Goal: Contribute content: Add original content to the website for others to see

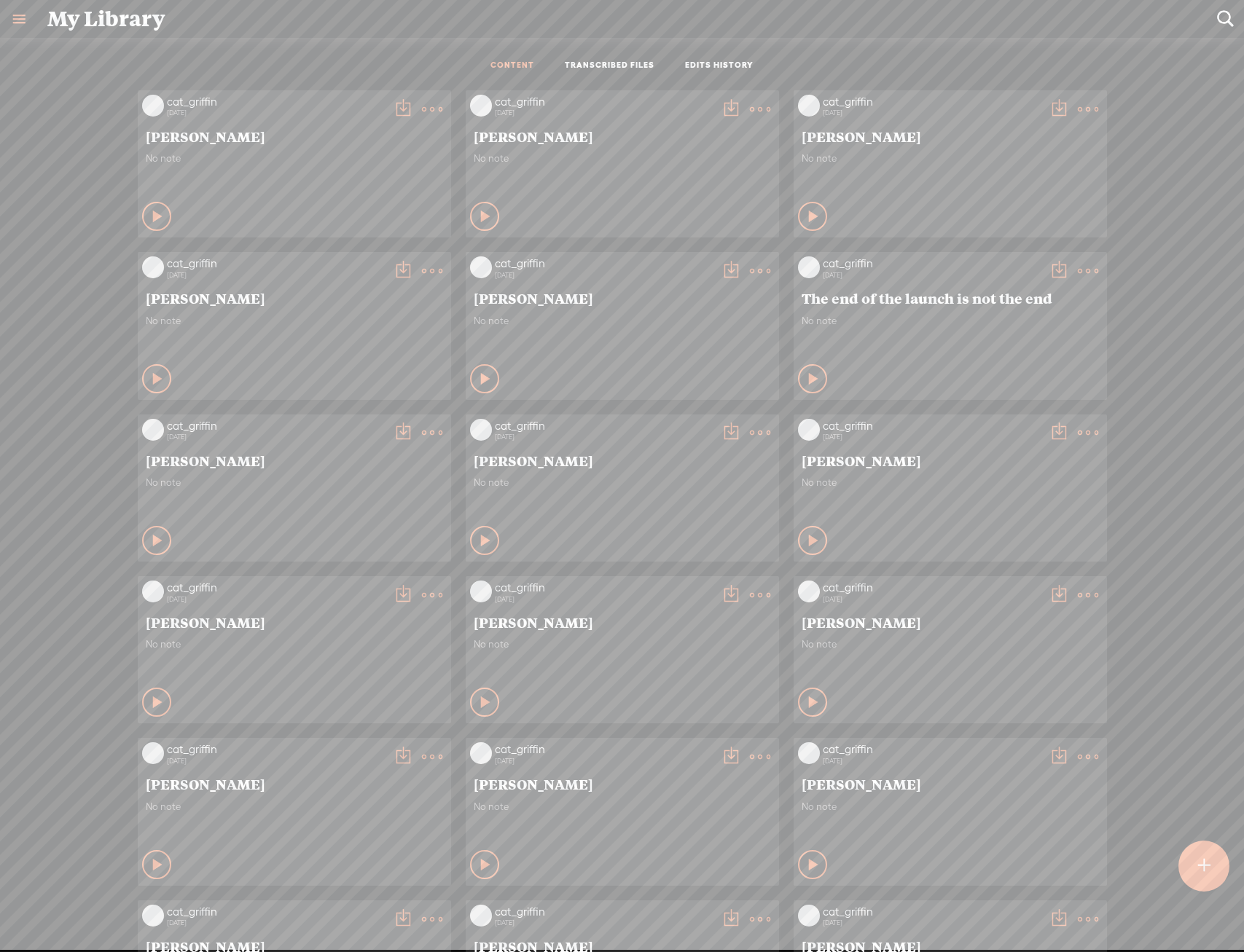
click at [1210, 871] on div at bounding box center [1203, 866] width 51 height 51
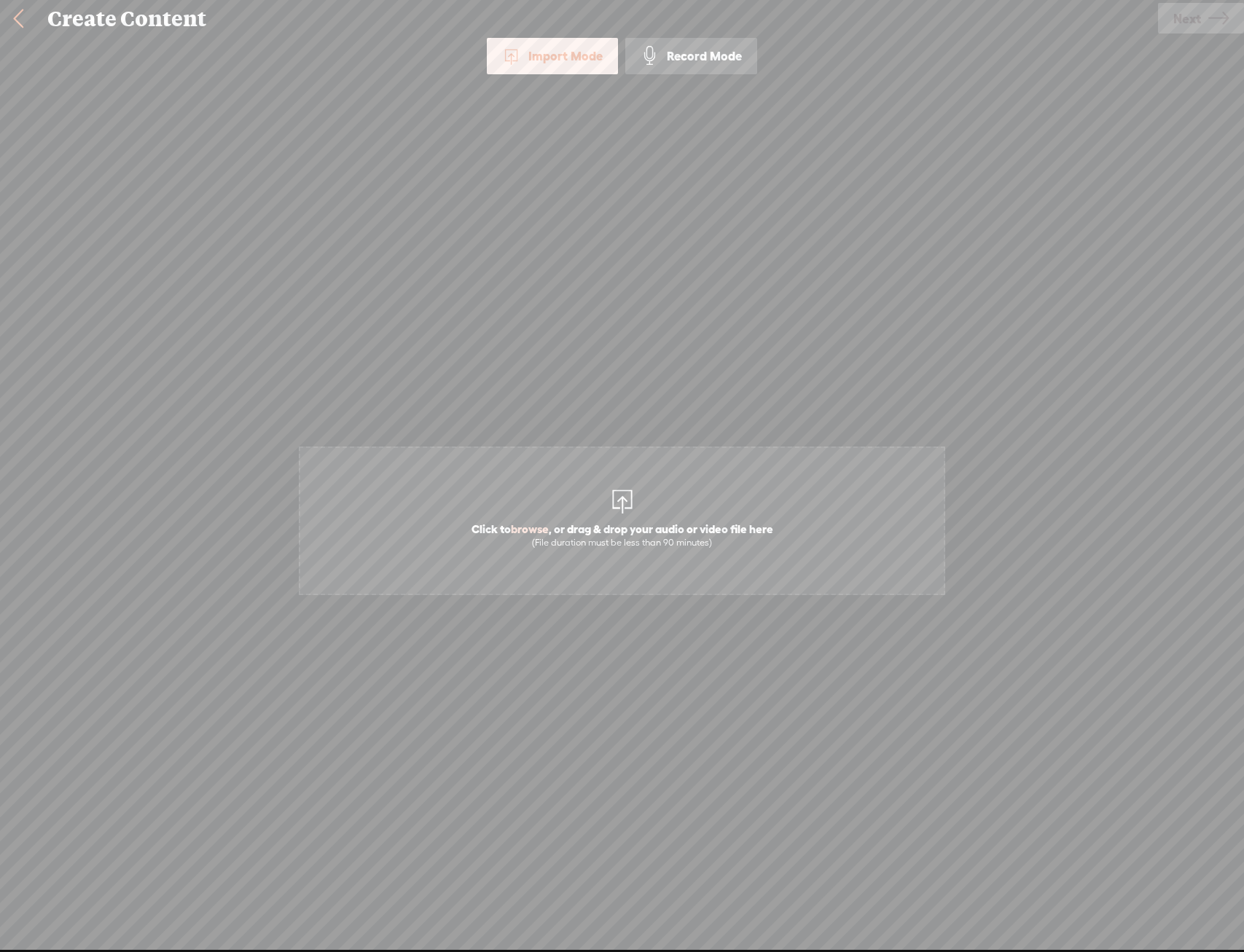
click at [721, 519] on span "Click to browse , or drag & drop your audio or video file here (File duration m…" at bounding box center [622, 535] width 316 height 42
click at [1221, 17] on icon at bounding box center [1218, 18] width 21 height 37
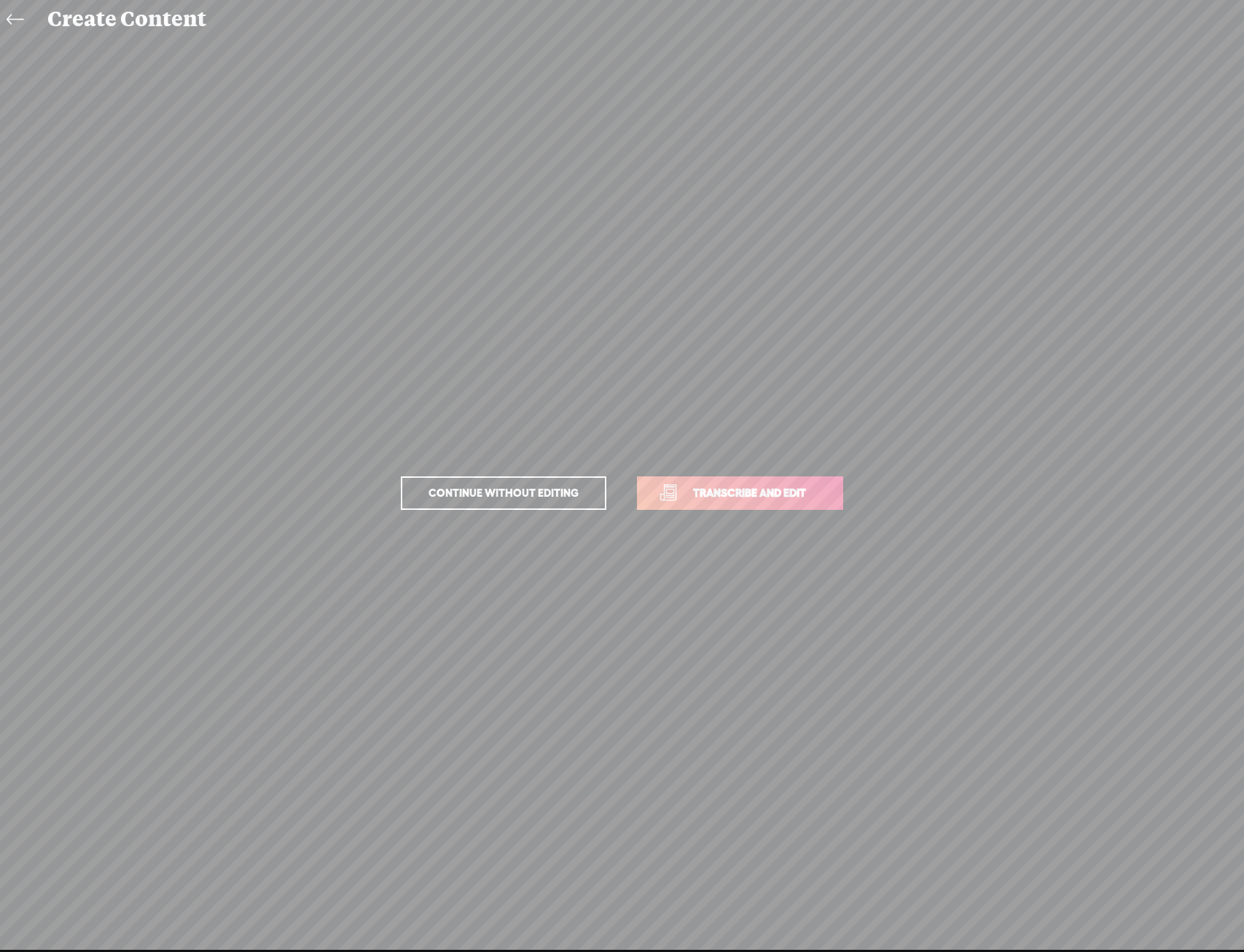
click at [830, 497] on link "Transcribe and edit" at bounding box center [740, 493] width 206 height 33
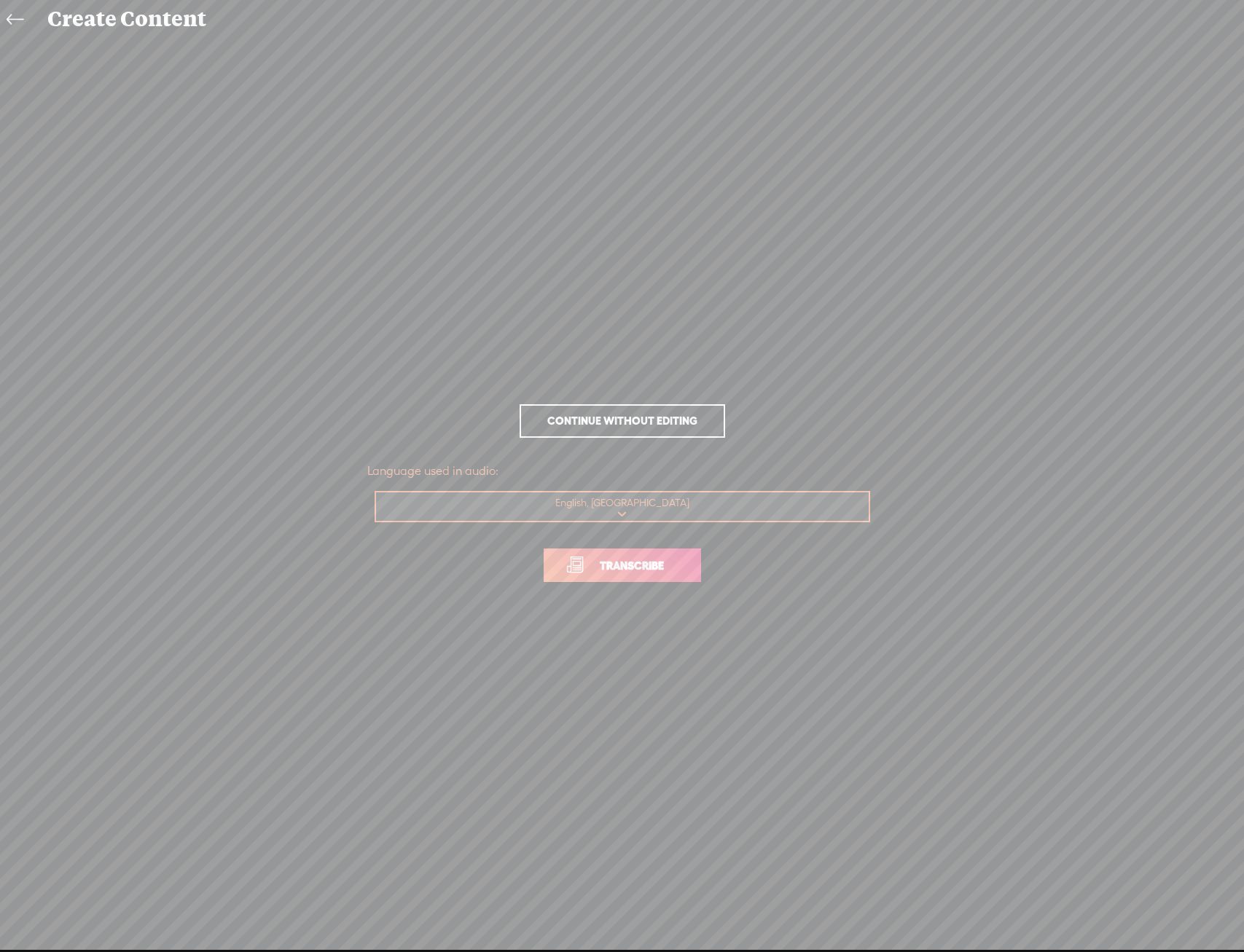
click at [654, 565] on span "Transcribe" at bounding box center [632, 565] width 95 height 17
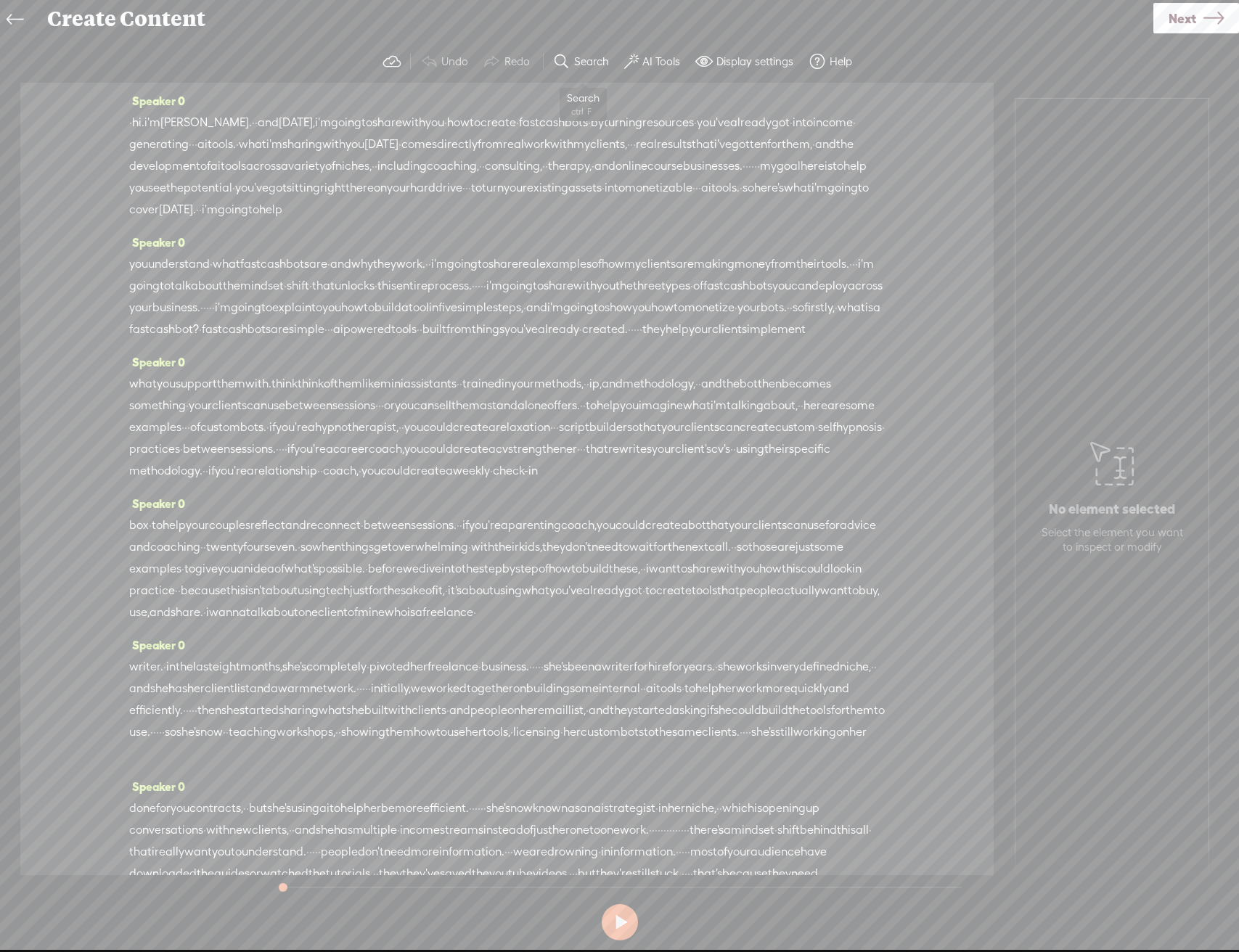
click at [579, 65] on label "Search" at bounding box center [591, 62] width 35 height 15
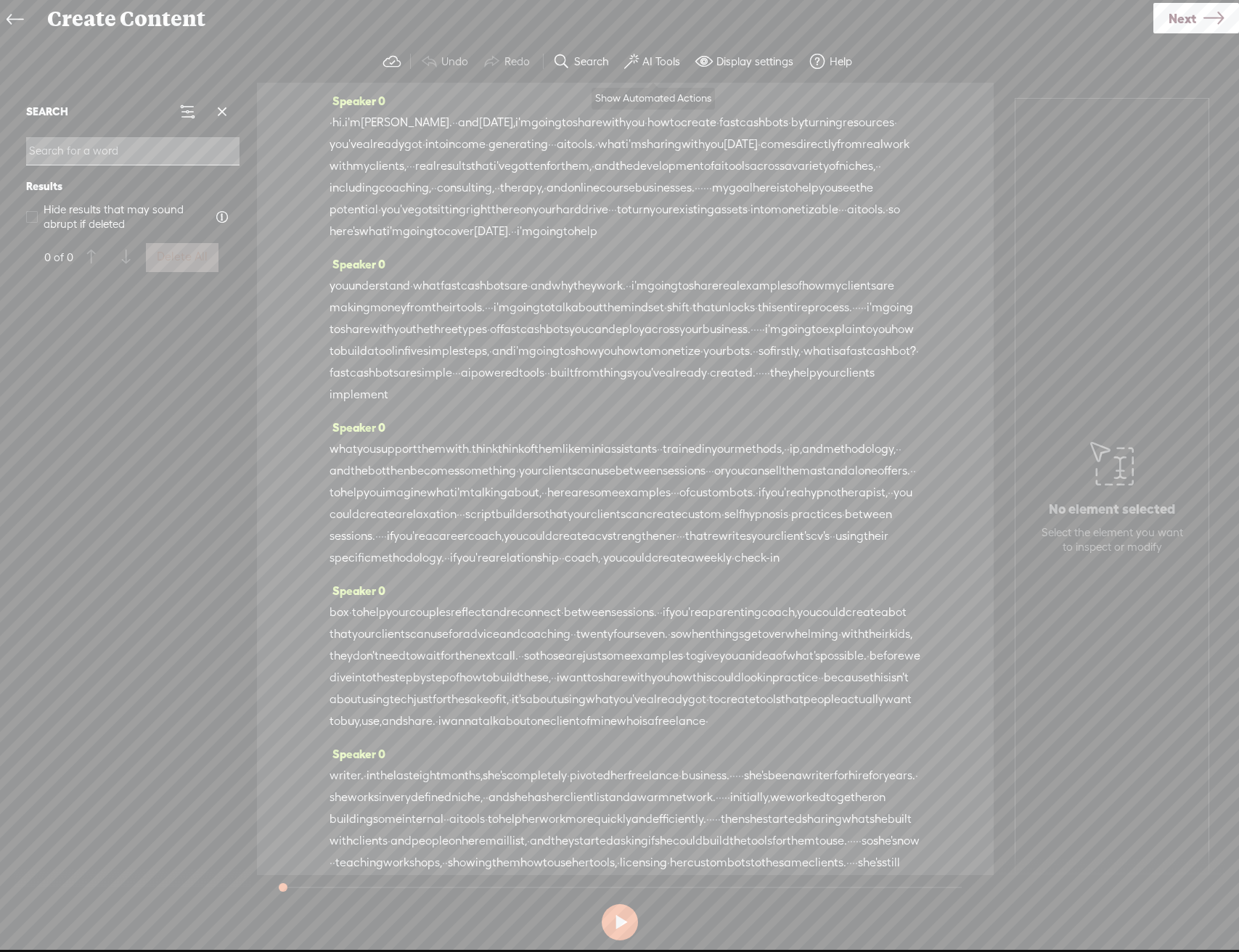
click at [668, 69] on button "AI Tools" at bounding box center [654, 61] width 71 height 29
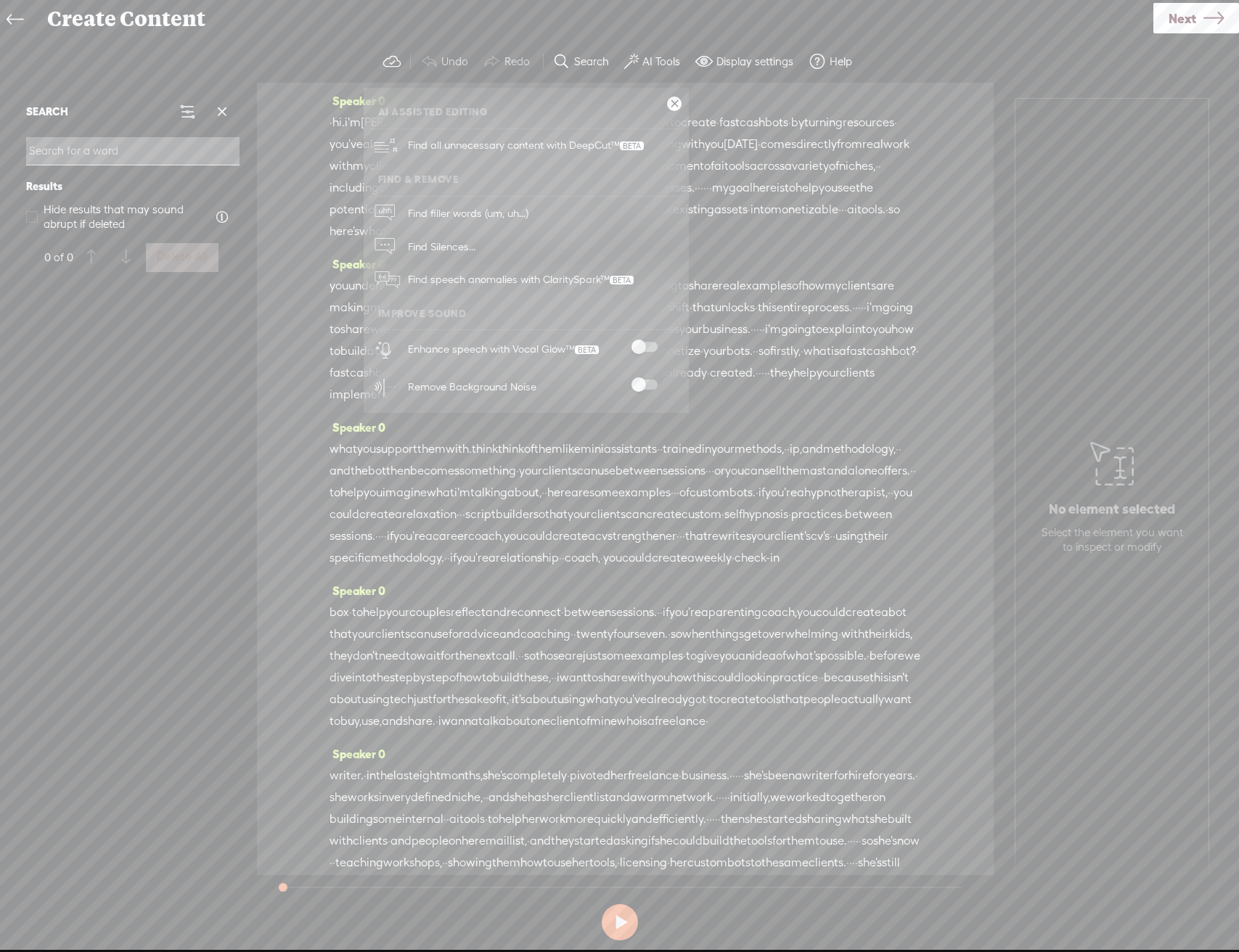
click at [653, 337] on div "Enhance speech with Vocal Glow™" at bounding box center [542, 349] width 278 height 38
drag, startPoint x: 641, startPoint y: 383, endPoint x: 644, endPoint y: 373, distance: 10.4
click at [640, 382] on span at bounding box center [644, 384] width 27 height 10
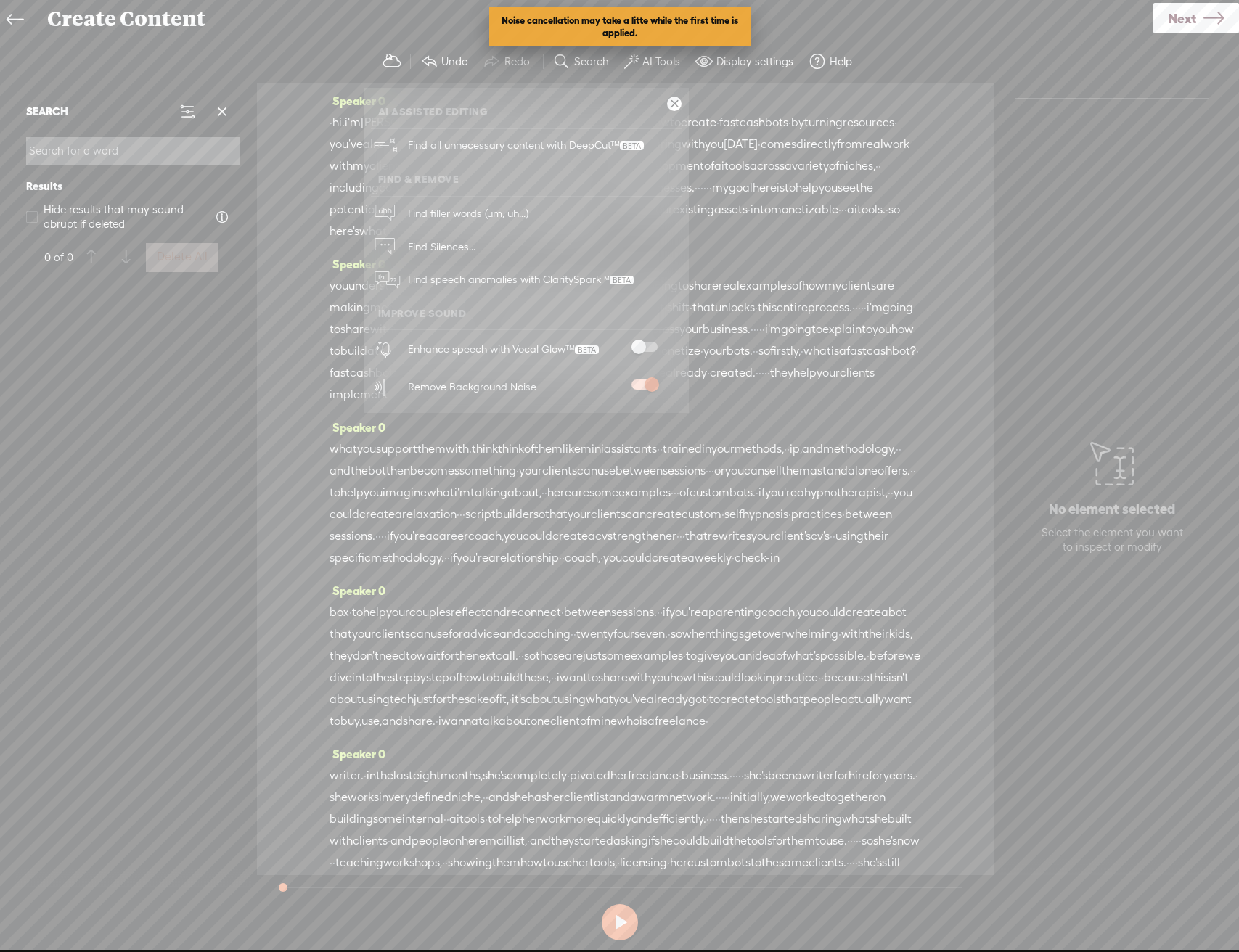
click at [654, 344] on span at bounding box center [644, 347] width 27 height 10
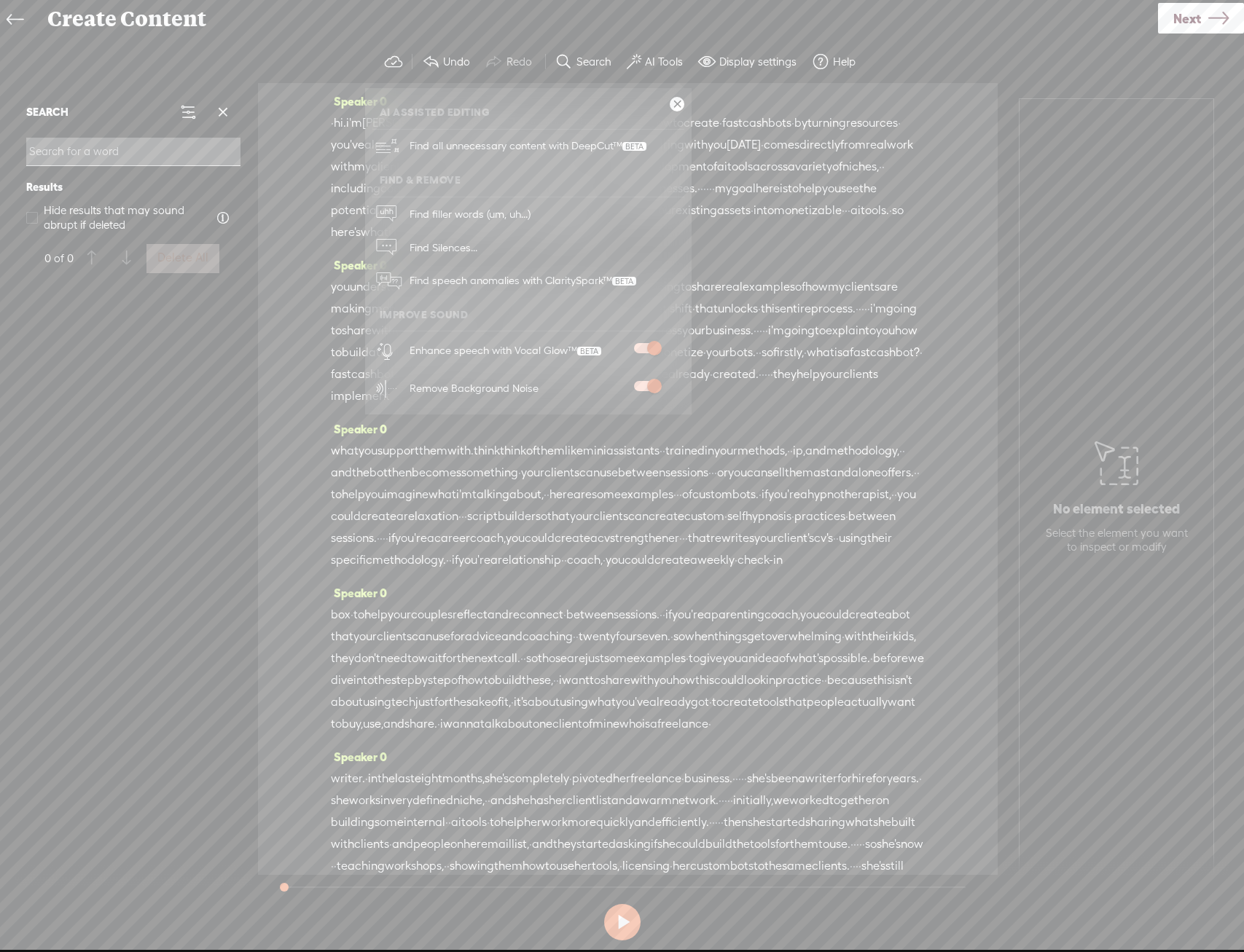
click at [274, 297] on div "Speaker 0 · hi. i'm [PERSON_NAME]. · · and [DATE], i'm going to share with you …" at bounding box center [627, 479] width 739 height 792
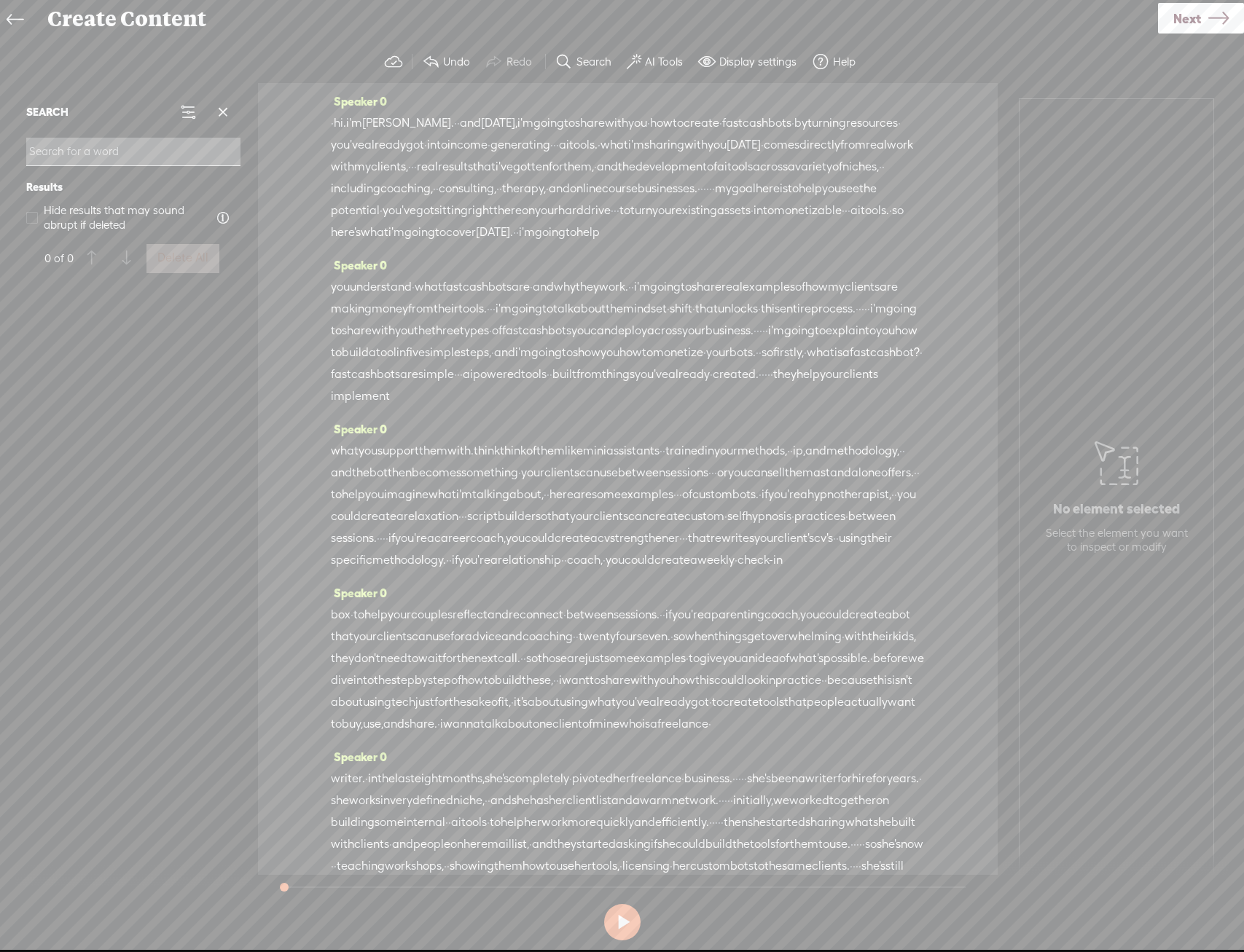
click at [1180, 15] on span "Next" at bounding box center [1187, 18] width 27 height 37
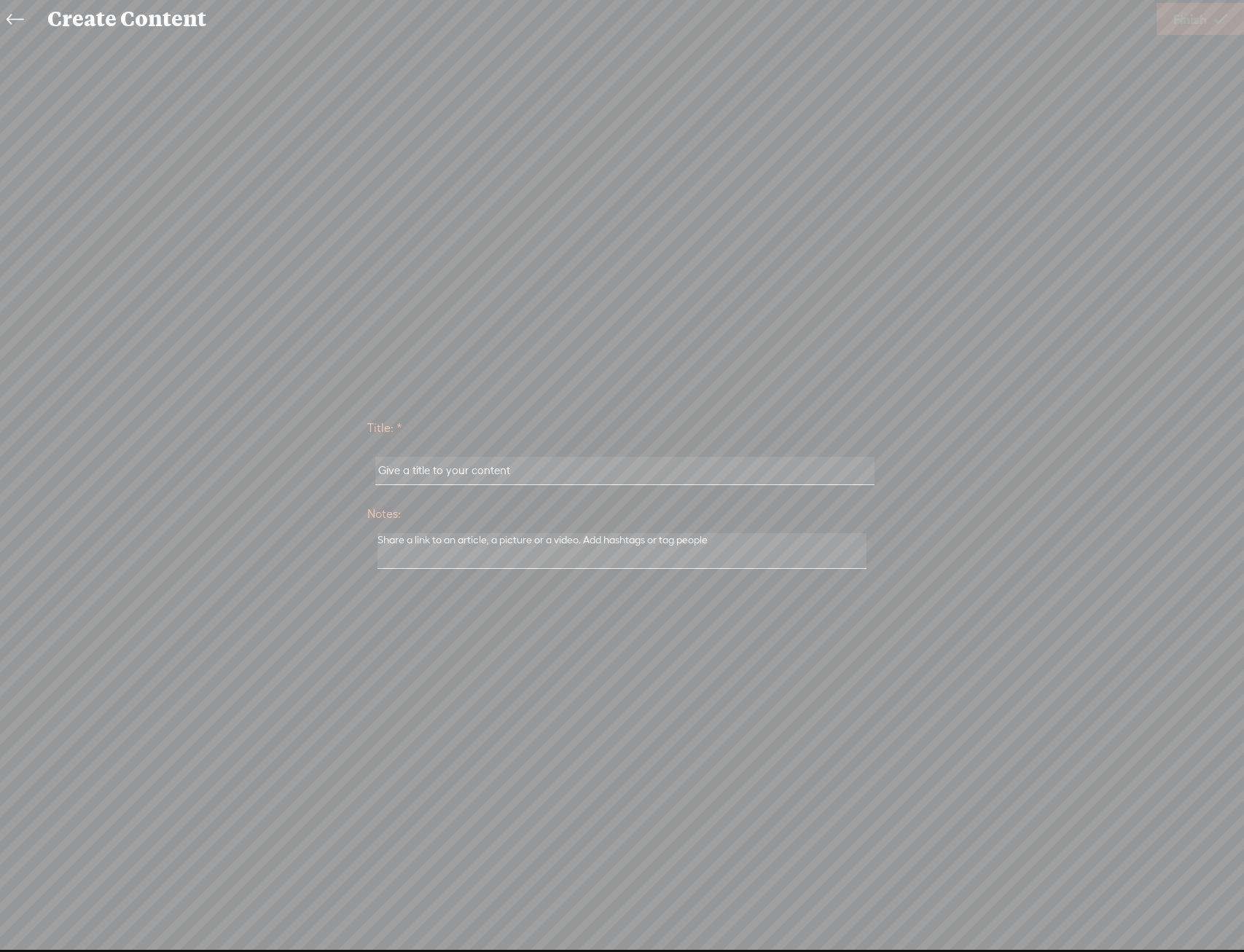
click at [764, 475] on input "text" at bounding box center [624, 471] width 499 height 28
type input "[PERSON_NAME] L2$"
click at [1157, 37] on div "Use text-to-audio Use voice actor Record From This Browser Use pre-recorded aud…" at bounding box center [1199, 19] width 87 height 38
click at [1182, 13] on span "Finish" at bounding box center [1190, 19] width 33 height 37
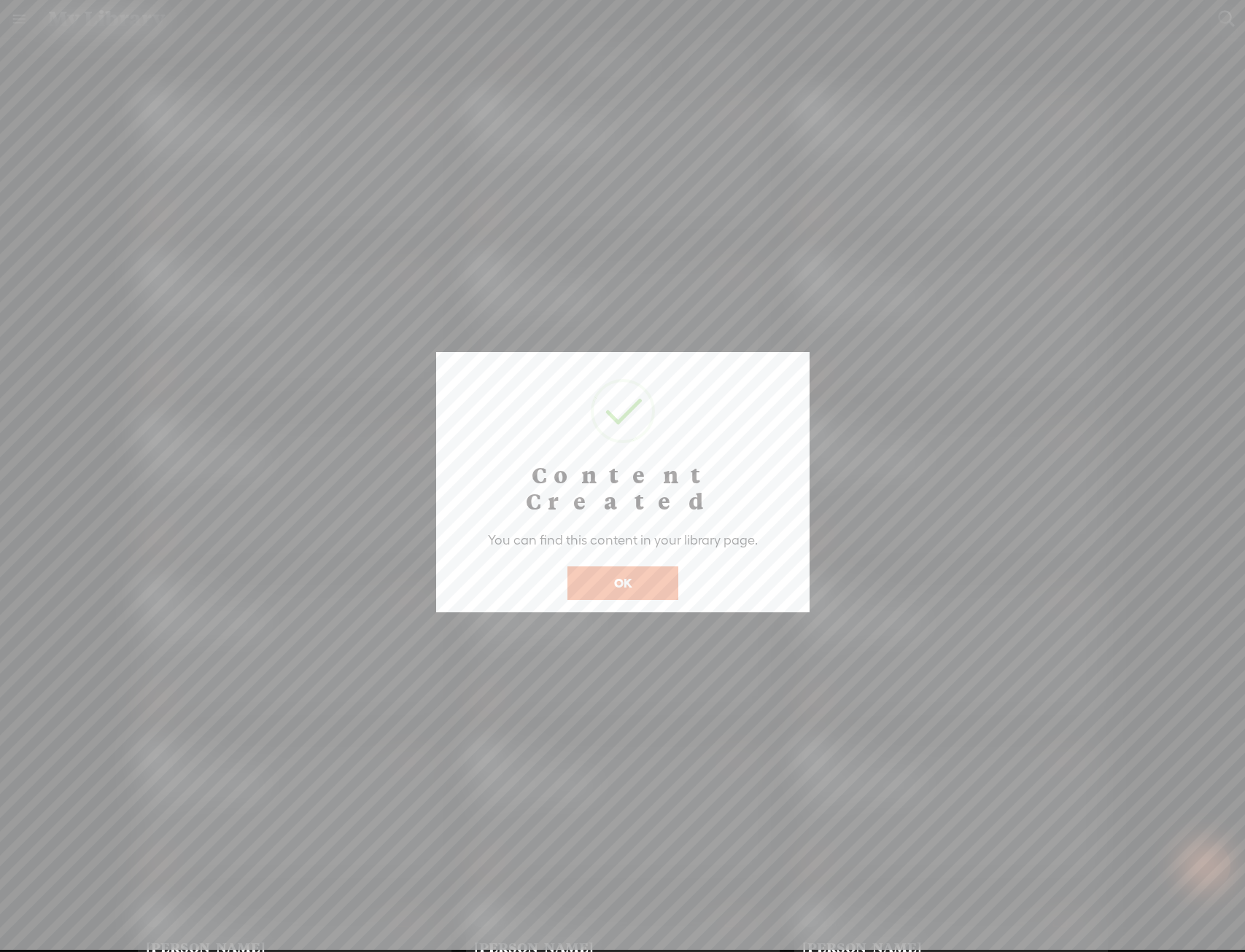
click at [632, 567] on button "OK" at bounding box center [622, 583] width 111 height 33
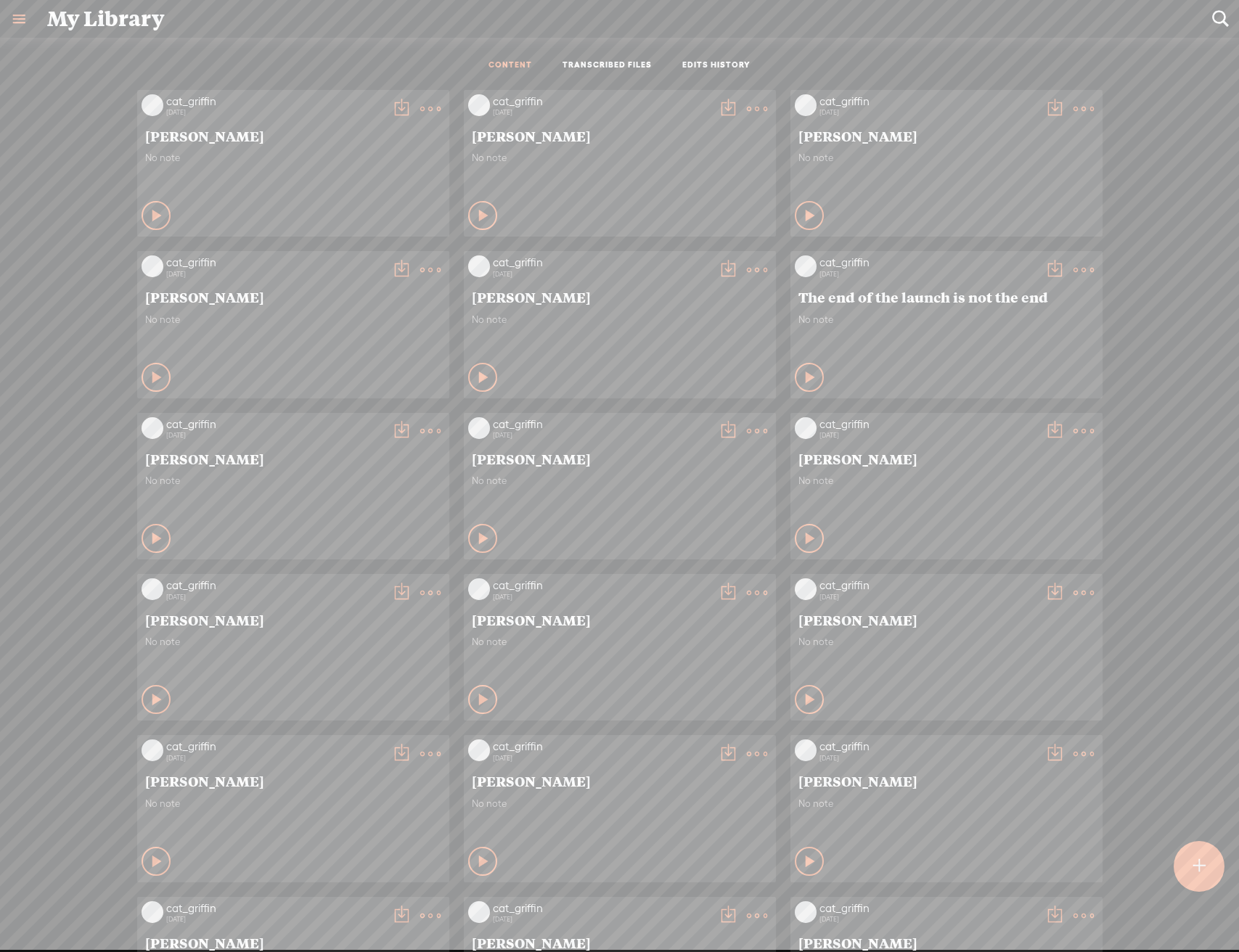
click at [1207, 863] on div at bounding box center [1198, 865] width 51 height 50
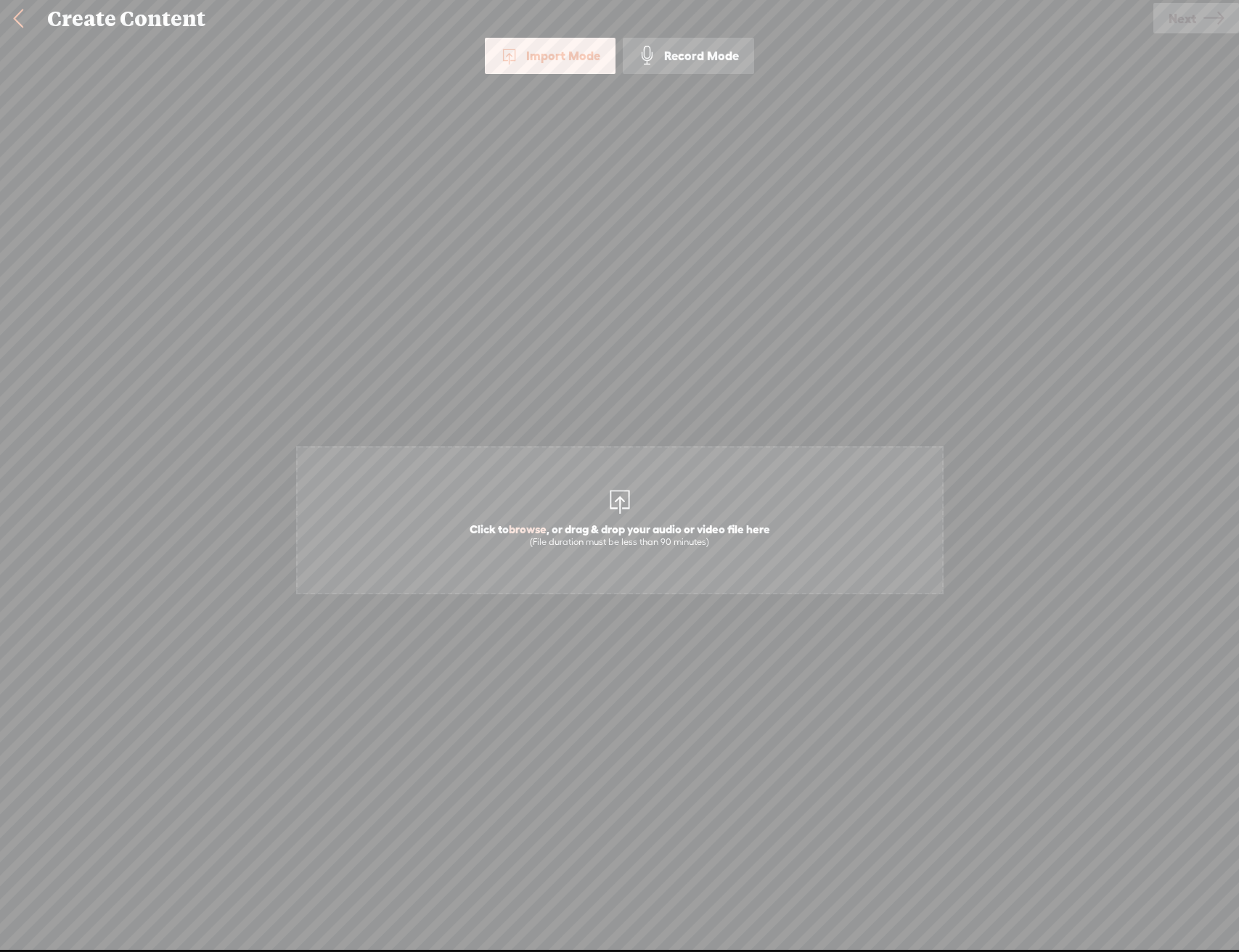
click at [551, 466] on span "Click to browse , or drag & drop your audio or video file here (File duration m…" at bounding box center [620, 520] width 648 height 148
click at [1163, 11] on link "Next" at bounding box center [1195, 18] width 85 height 31
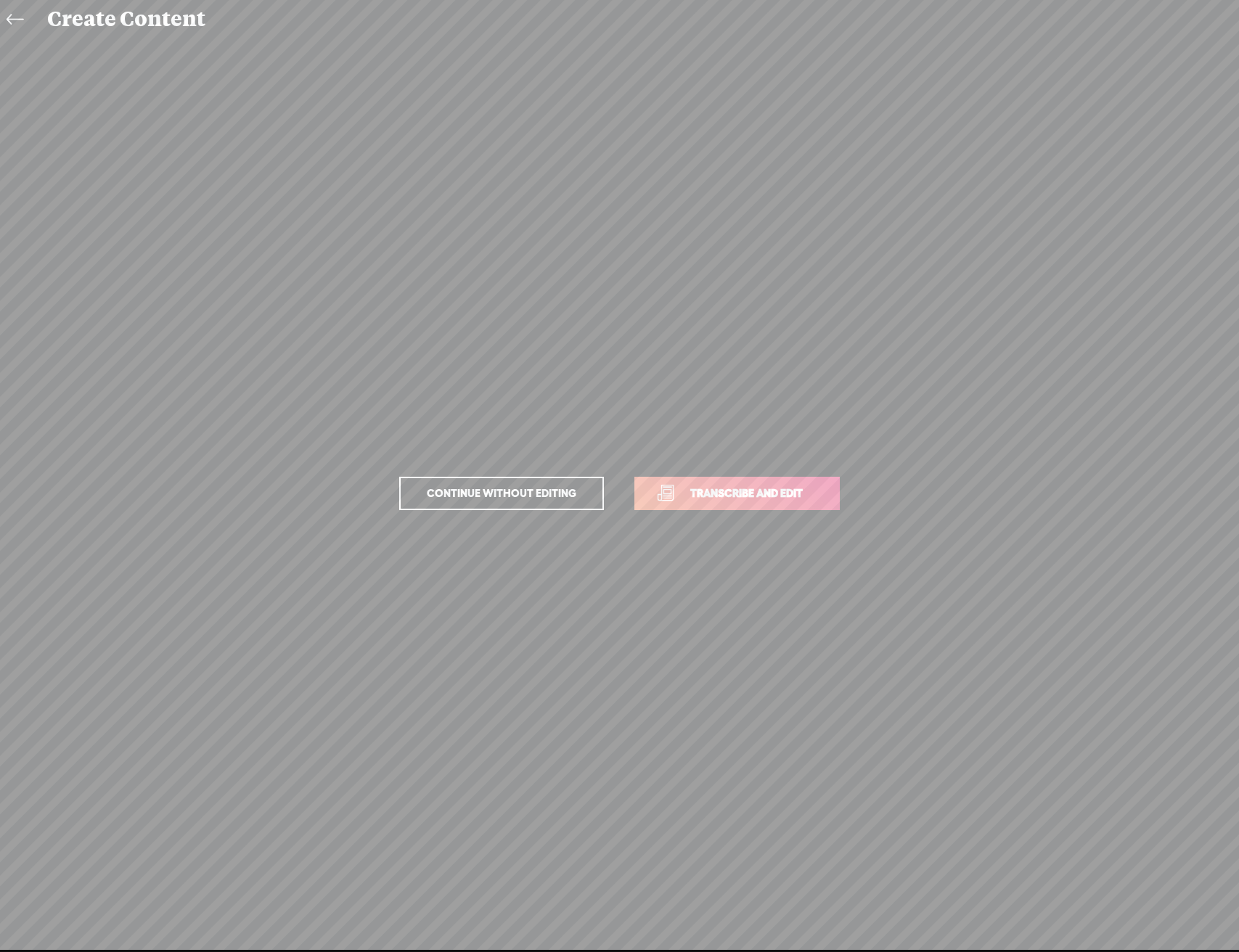
click at [735, 490] on span "Transcribe and edit" at bounding box center [746, 493] width 143 height 17
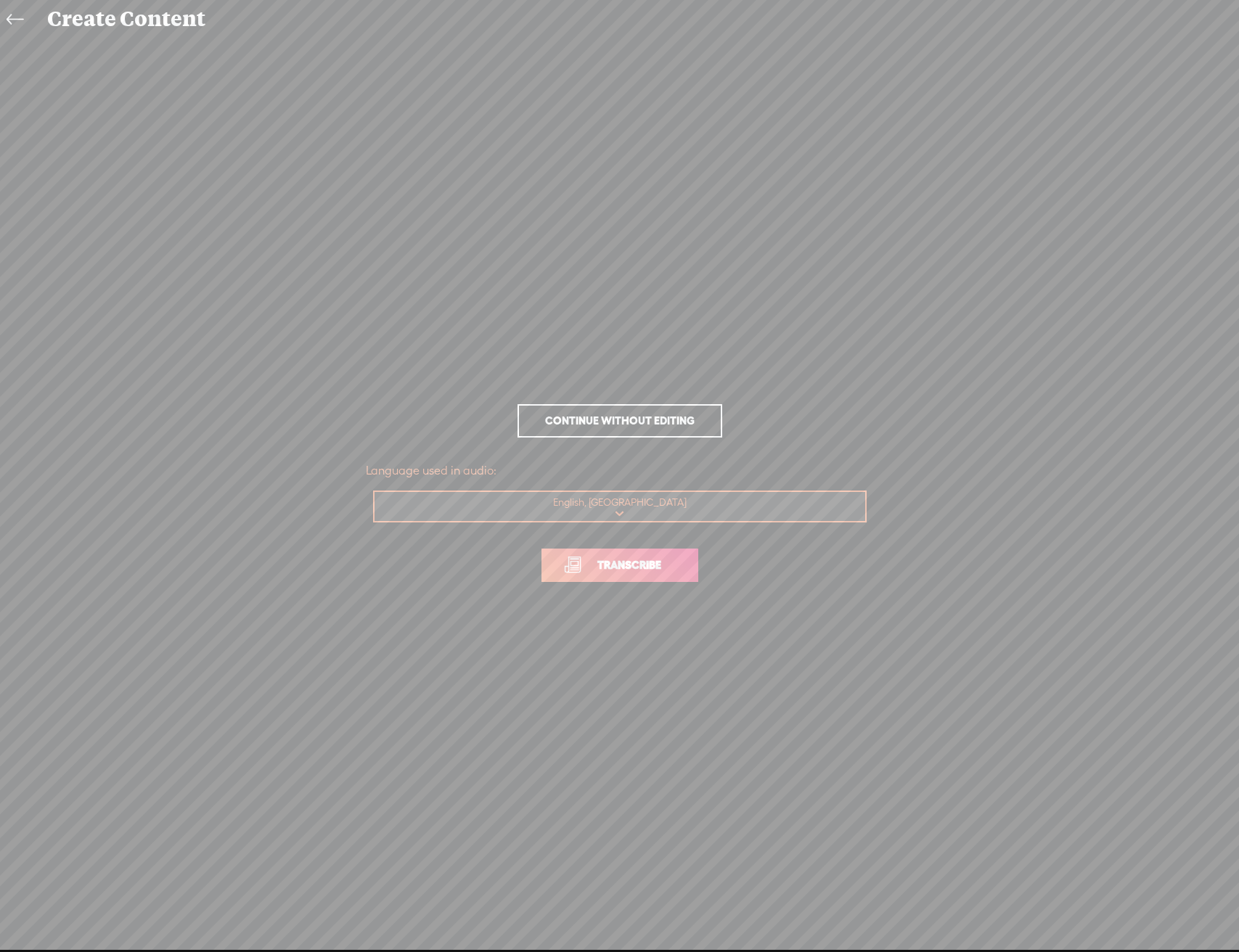
drag, startPoint x: 704, startPoint y: 560, endPoint x: 639, endPoint y: 578, distance: 67.4
click at [692, 566] on p "Transcribe" at bounding box center [620, 565] width 508 height 64
click at [639, 578] on link "Transcribe" at bounding box center [620, 565] width 157 height 33
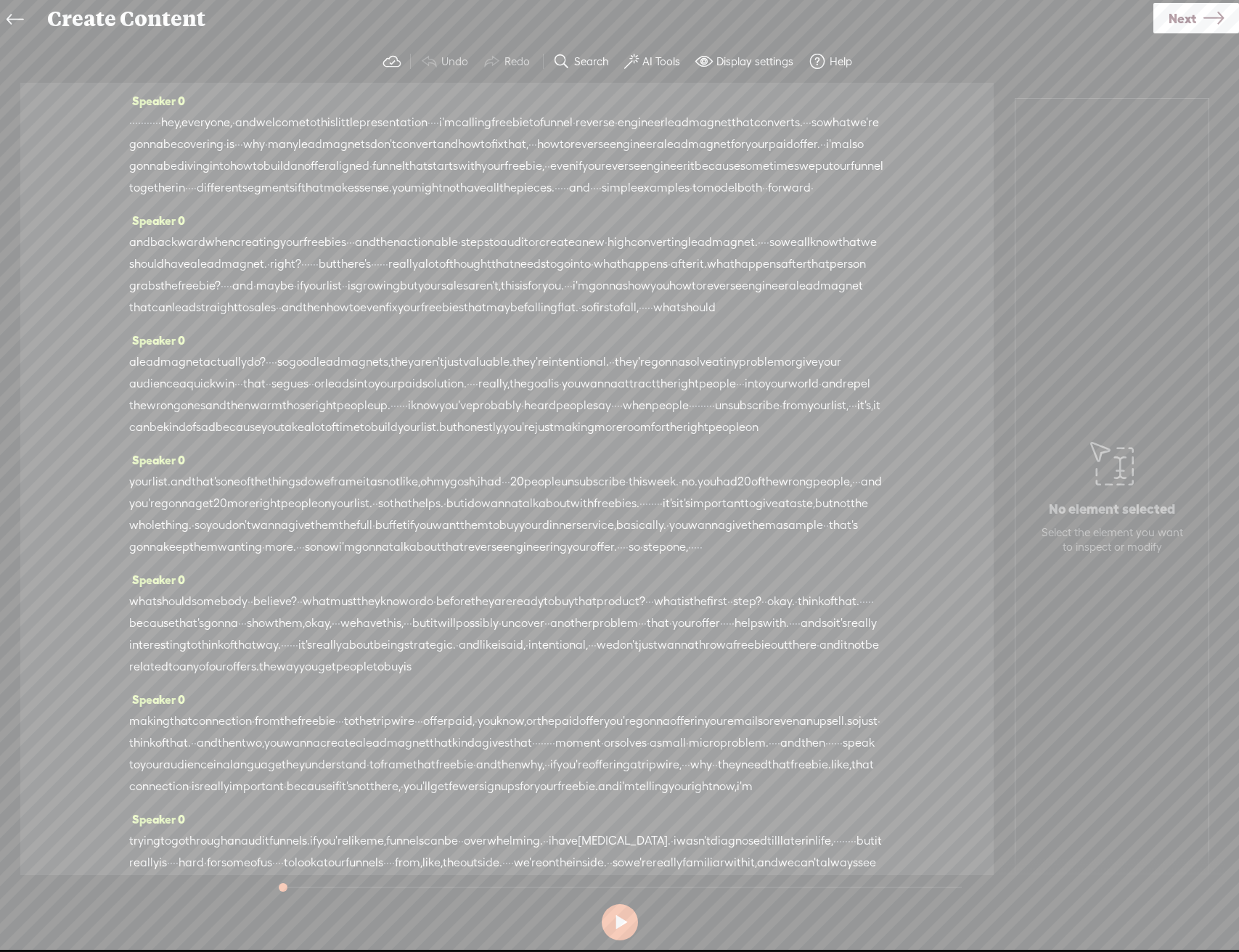
click at [650, 57] on label "AI Tools" at bounding box center [661, 62] width 38 height 15
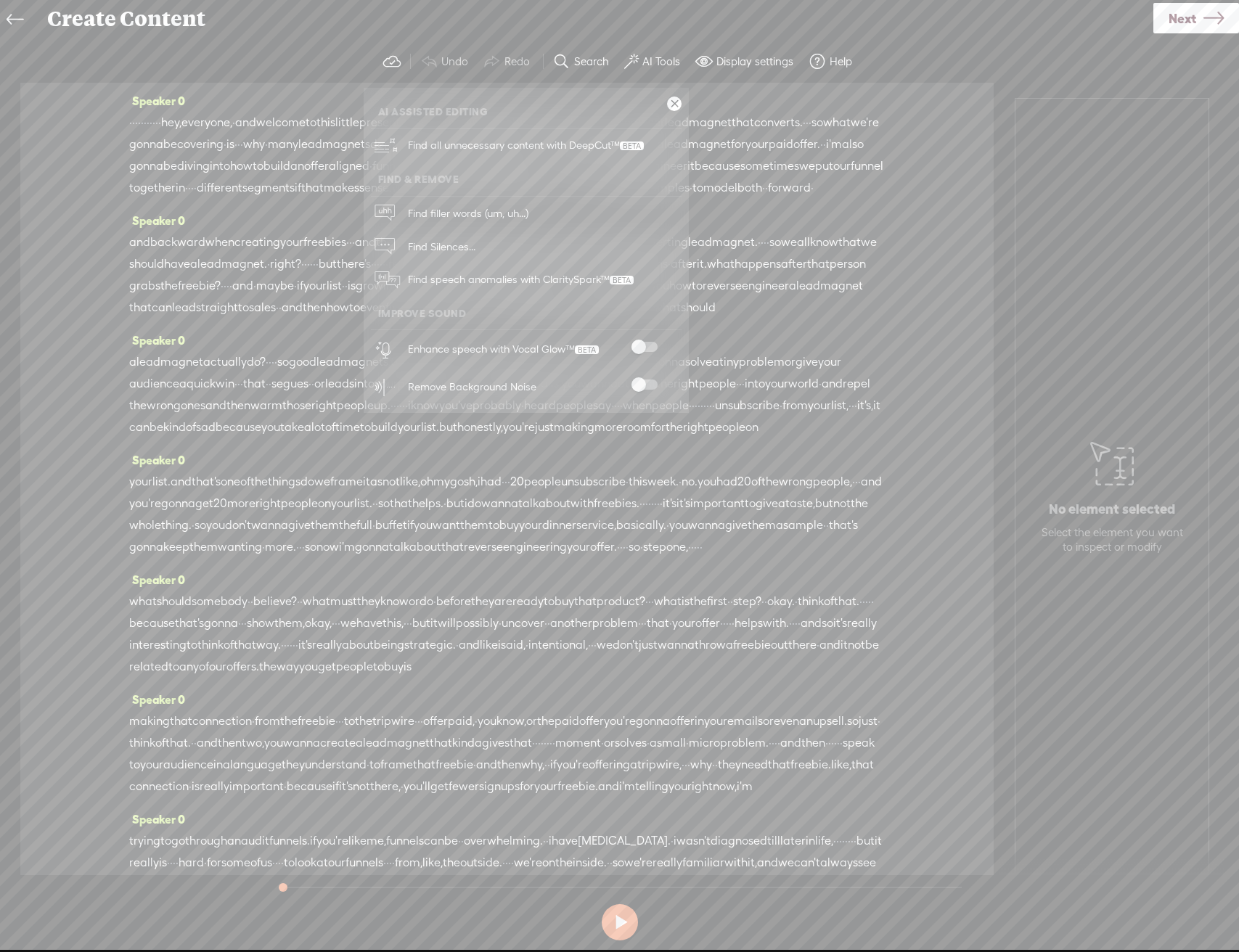
click at [644, 344] on span at bounding box center [644, 347] width 27 height 10
click at [655, 389] on label at bounding box center [644, 384] width 64 height 10
click at [996, 69] on section "Undo Redo Search Remove Background Noise AI Tools Configure Magic Sound Enhance…" at bounding box center [620, 61] width 1210 height 42
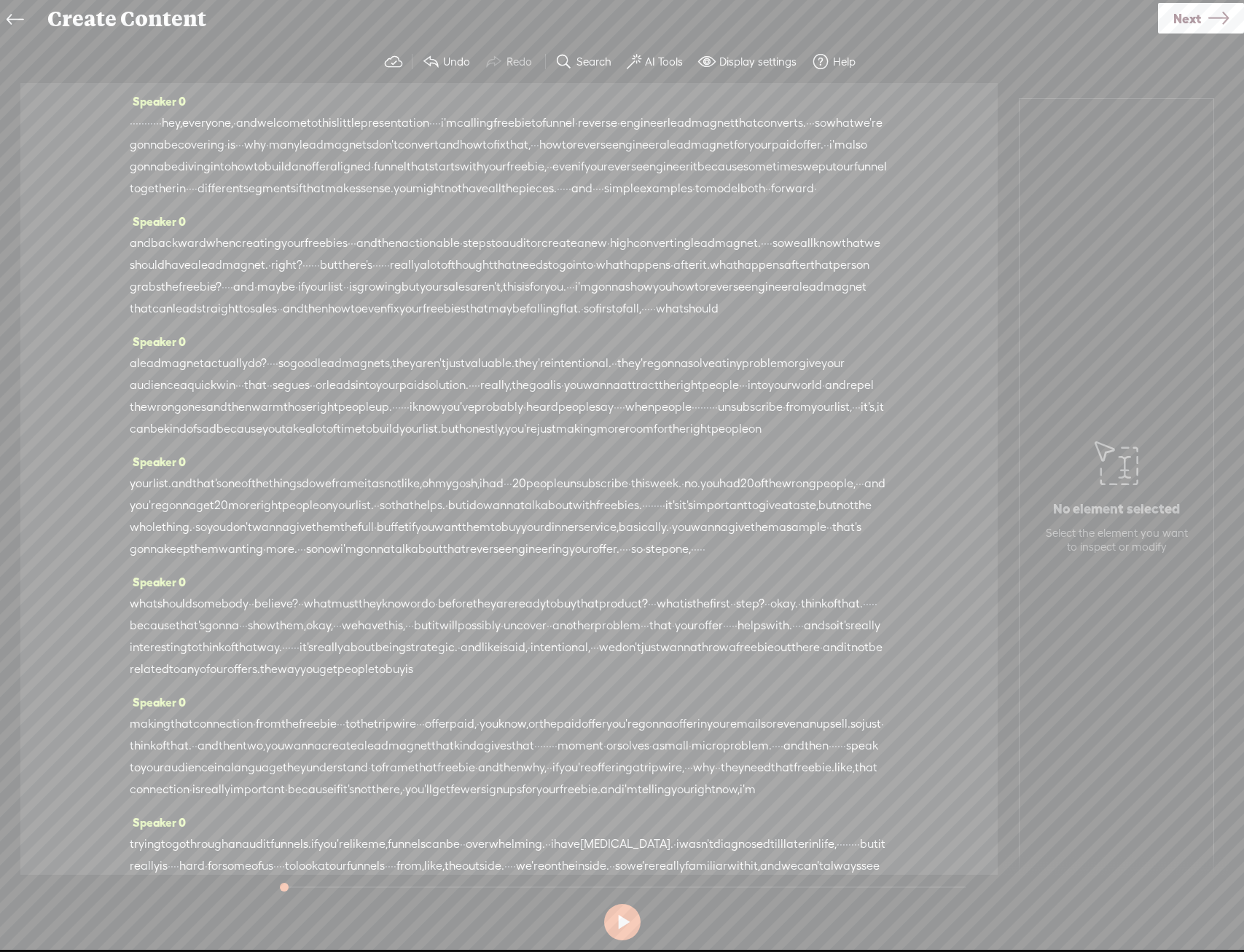
click at [1168, 27] on link "Next" at bounding box center [1200, 18] width 86 height 31
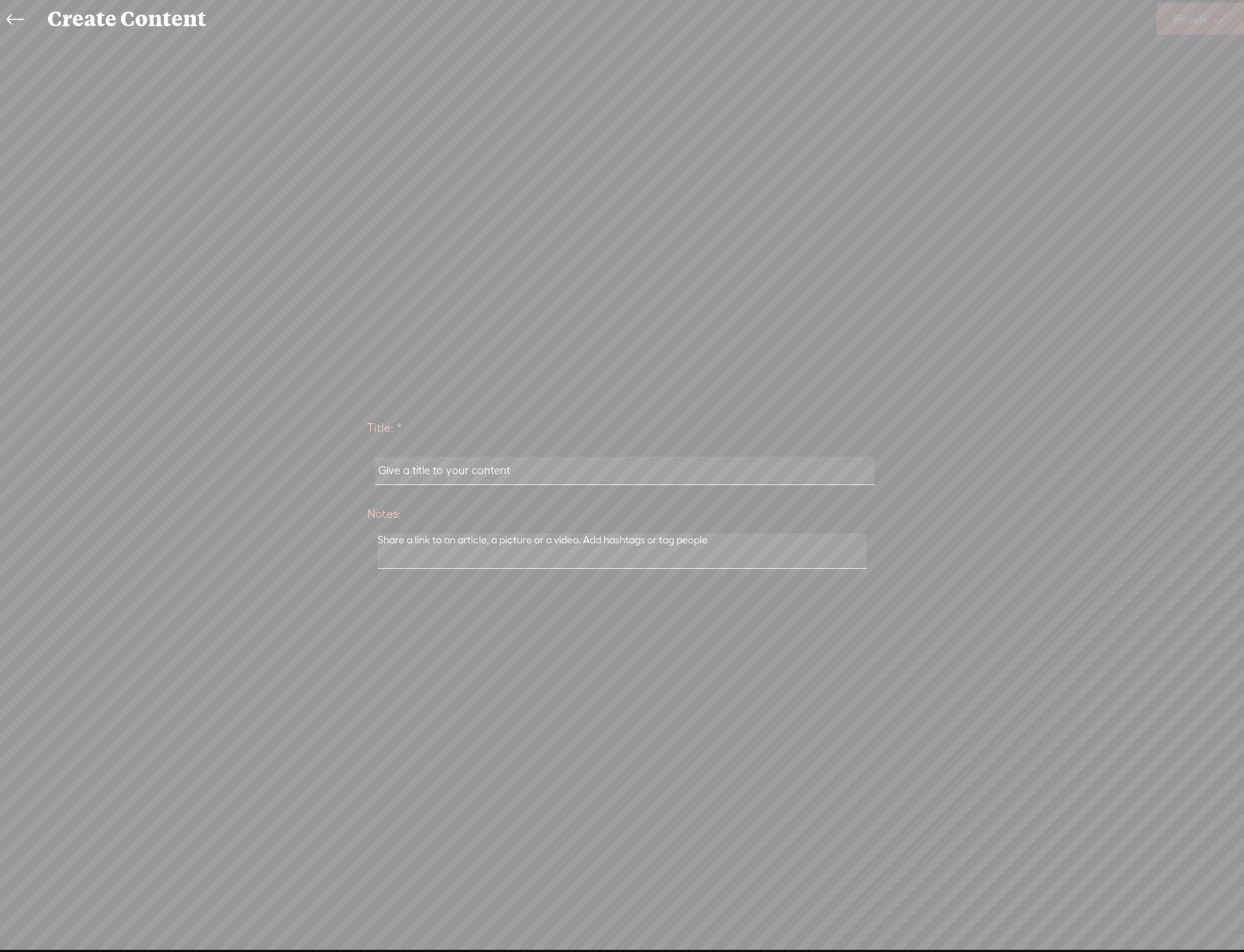
click at [734, 487] on div at bounding box center [622, 471] width 510 height 45
click at [737, 466] on input "text" at bounding box center [624, 471] width 499 height 28
click at [447, 475] on input "Heather Ritchi L2$" at bounding box center [624, 471] width 499 height 28
type input "[PERSON_NAME] L2$"
click at [1214, 32] on icon at bounding box center [1221, 19] width 13 height 37
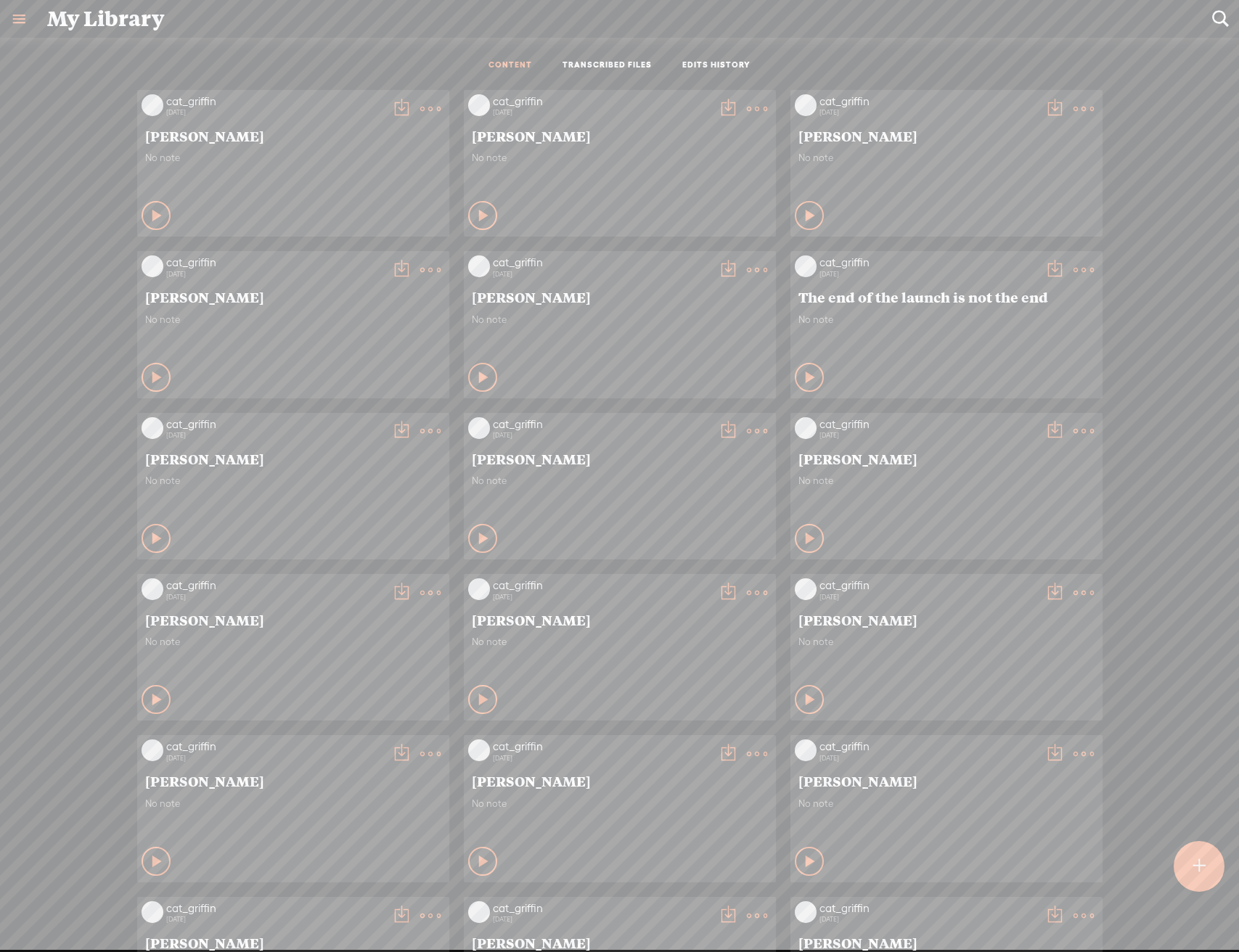
click at [1199, 847] on div at bounding box center [1198, 865] width 51 height 50
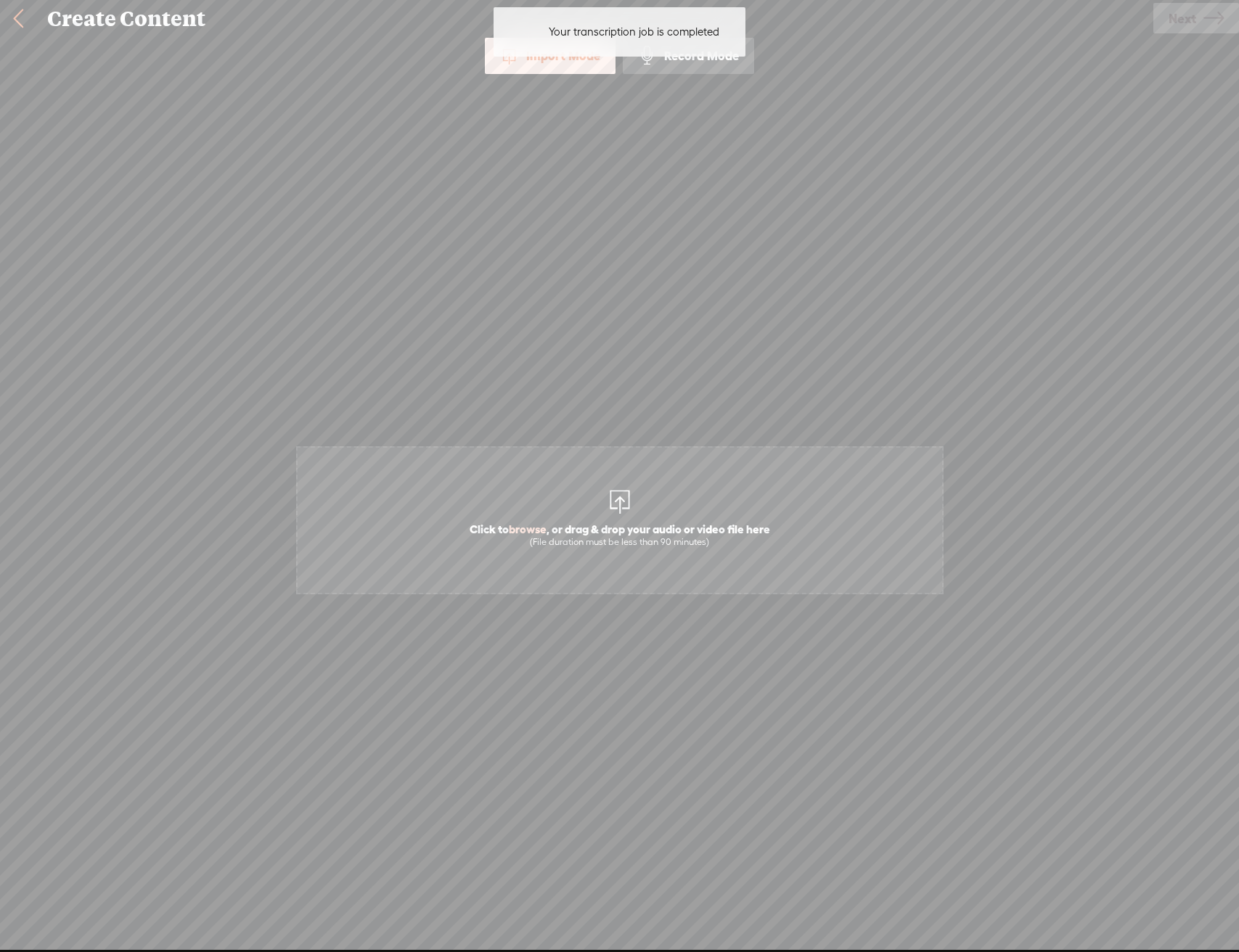
click at [671, 495] on span "Click to browse , or drag & drop your audio or video file here (File duration m…" at bounding box center [620, 520] width 648 height 148
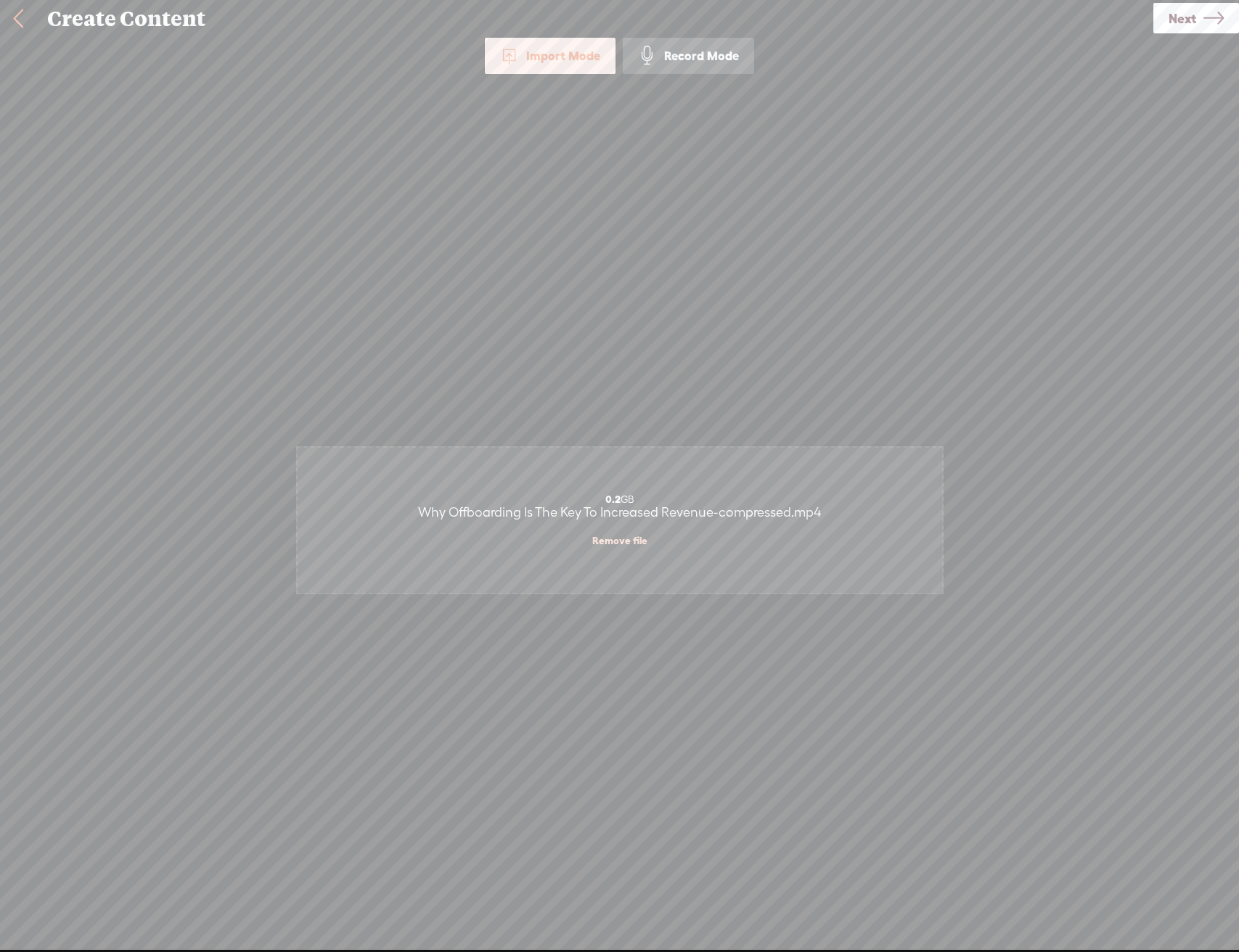
click at [1194, 19] on span "Next" at bounding box center [1182, 18] width 27 height 37
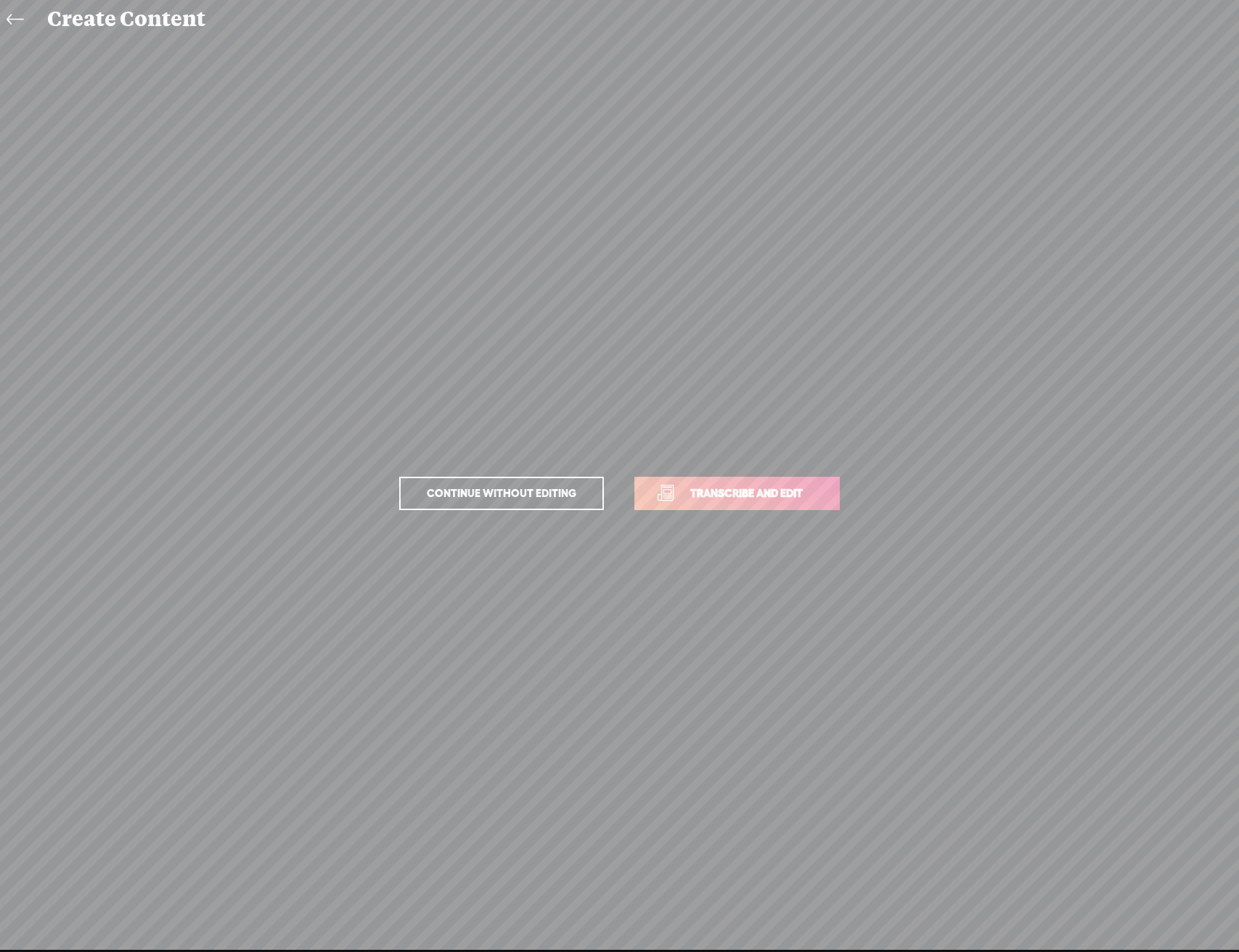
click at [776, 508] on link "Transcribe and edit" at bounding box center [737, 493] width 205 height 33
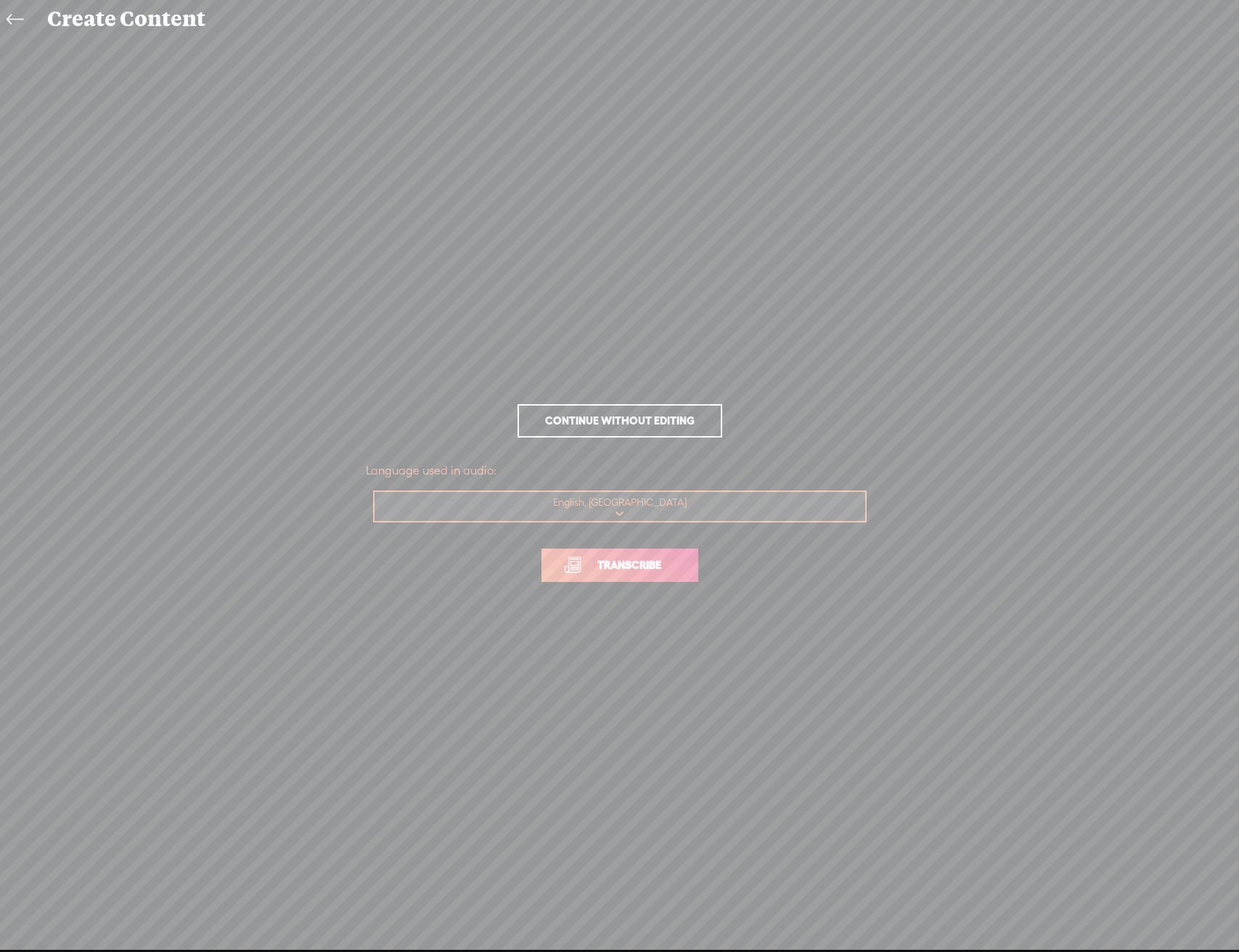
click at [665, 565] on span "Transcribe" at bounding box center [629, 565] width 94 height 17
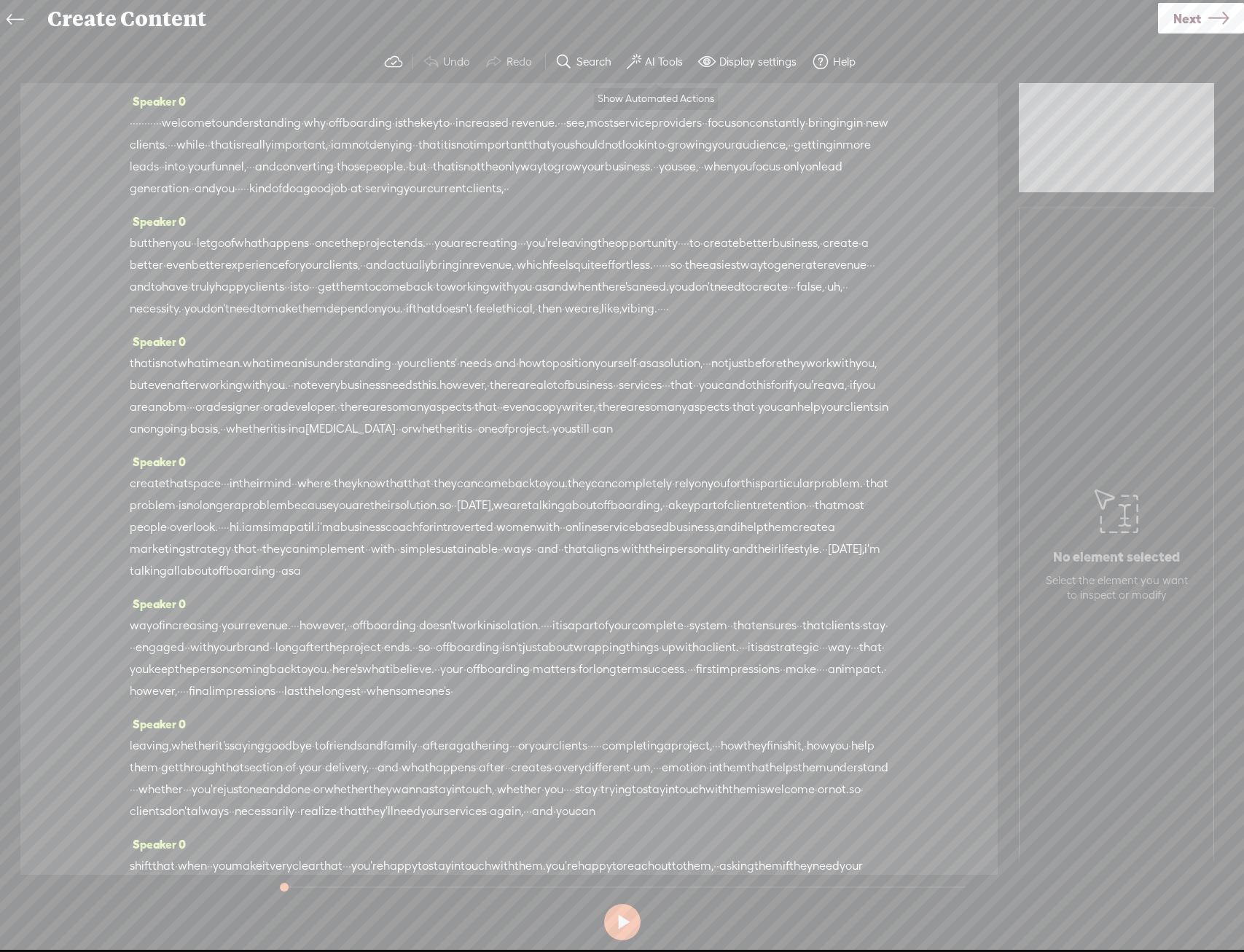
click at [649, 61] on label "AI Tools" at bounding box center [664, 62] width 38 height 15
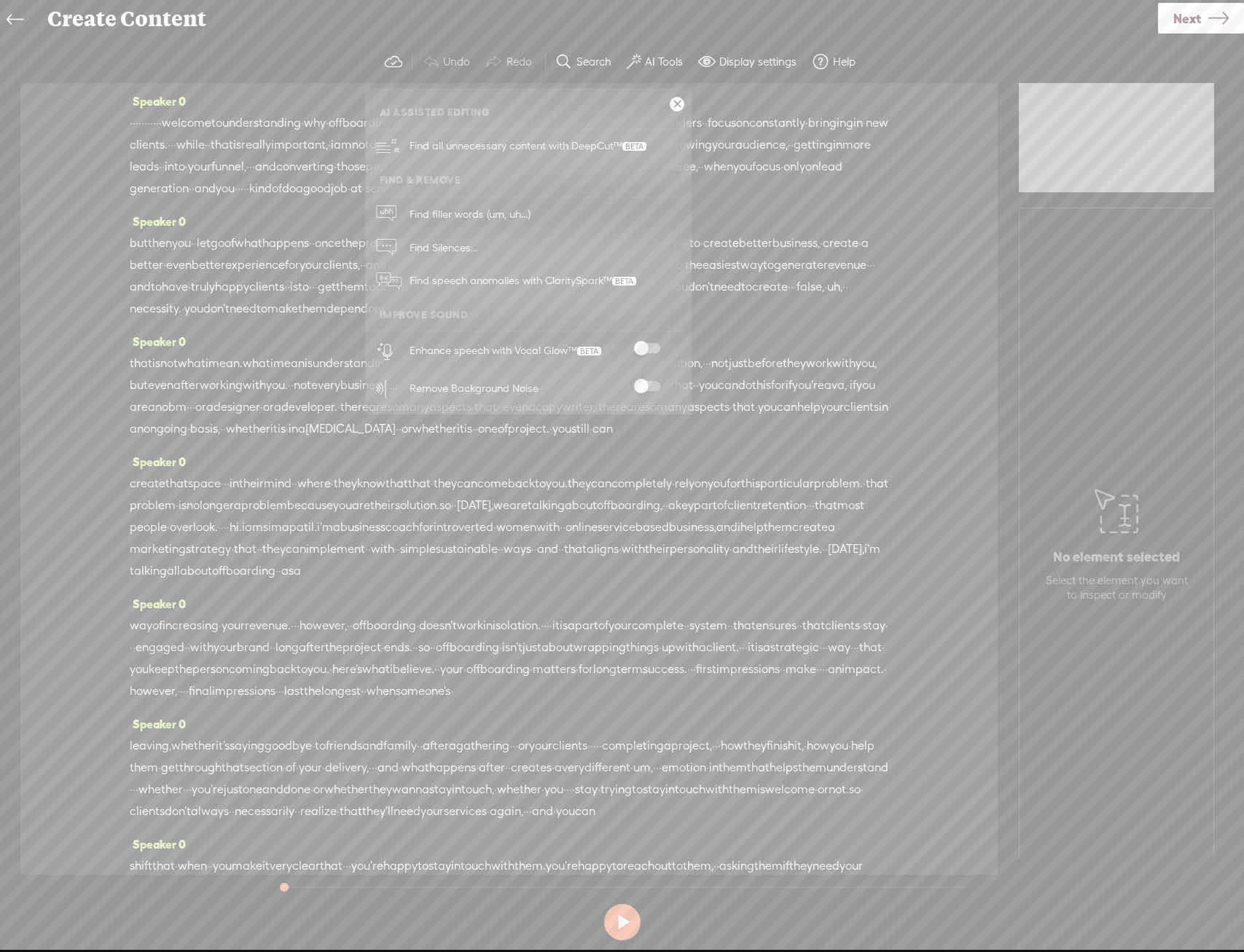
click at [645, 338] on div "Enhance speech with Vocal Glow™" at bounding box center [544, 351] width 279 height 38
click at [648, 346] on span at bounding box center [647, 348] width 27 height 10
click at [644, 381] on span at bounding box center [647, 386] width 27 height 10
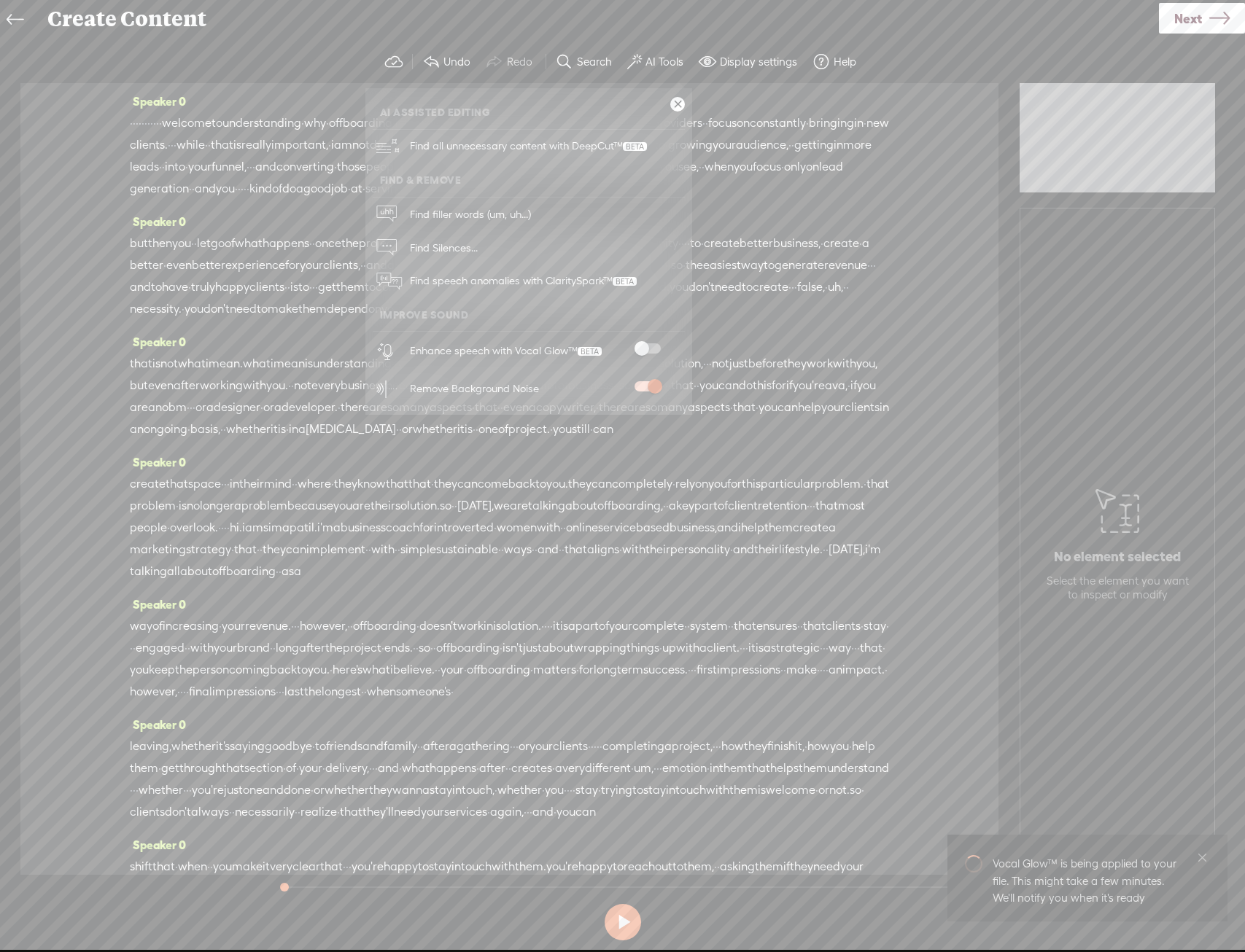
click at [1216, 22] on icon at bounding box center [1219, 18] width 21 height 37
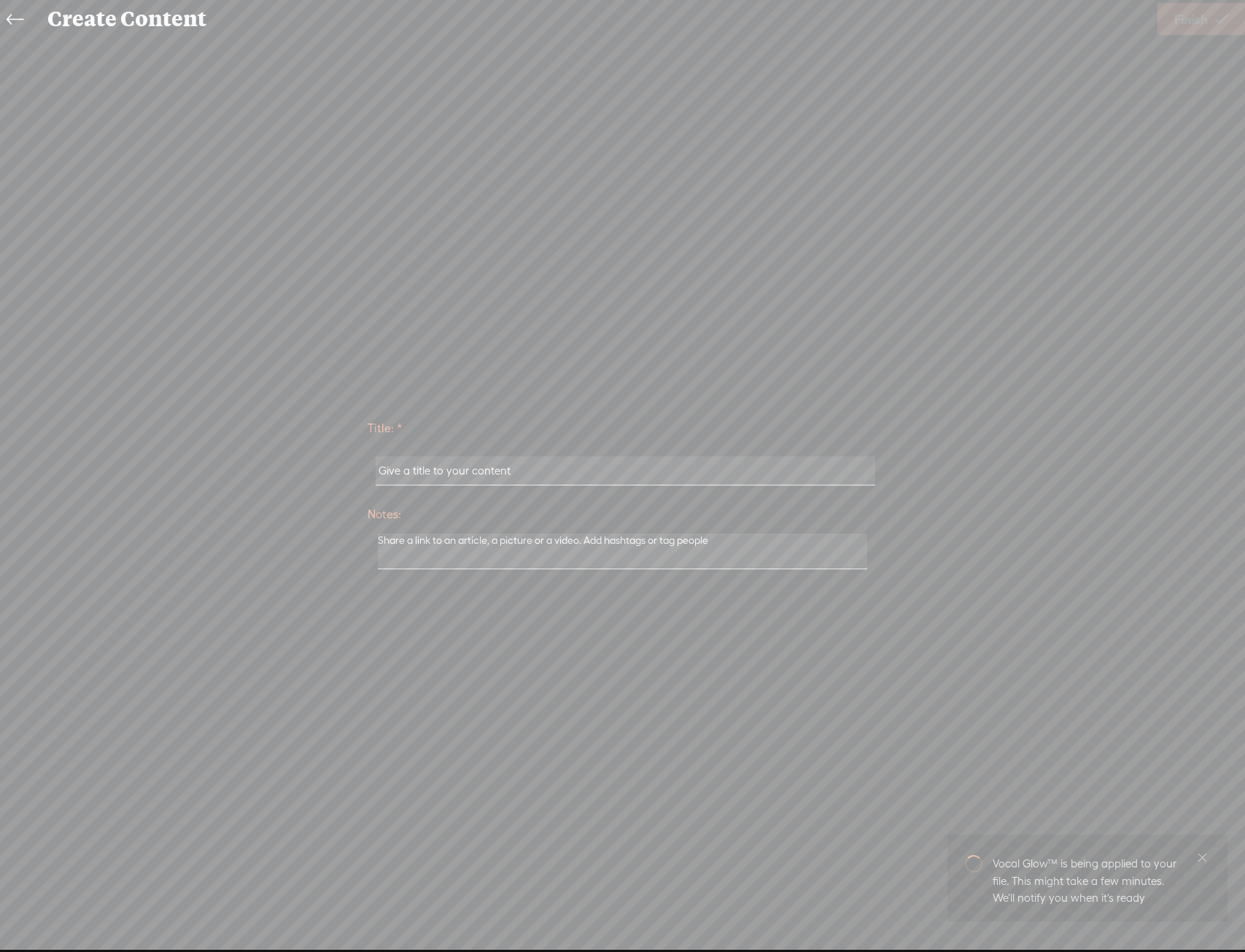
click at [705, 444] on div "Title: *" at bounding box center [622, 455] width 510 height 82
click at [707, 465] on input "text" at bounding box center [625, 470] width 499 height 28
type input "Seema PAteel L2$"
click at [1182, 26] on span "Finish" at bounding box center [1191, 19] width 33 height 37
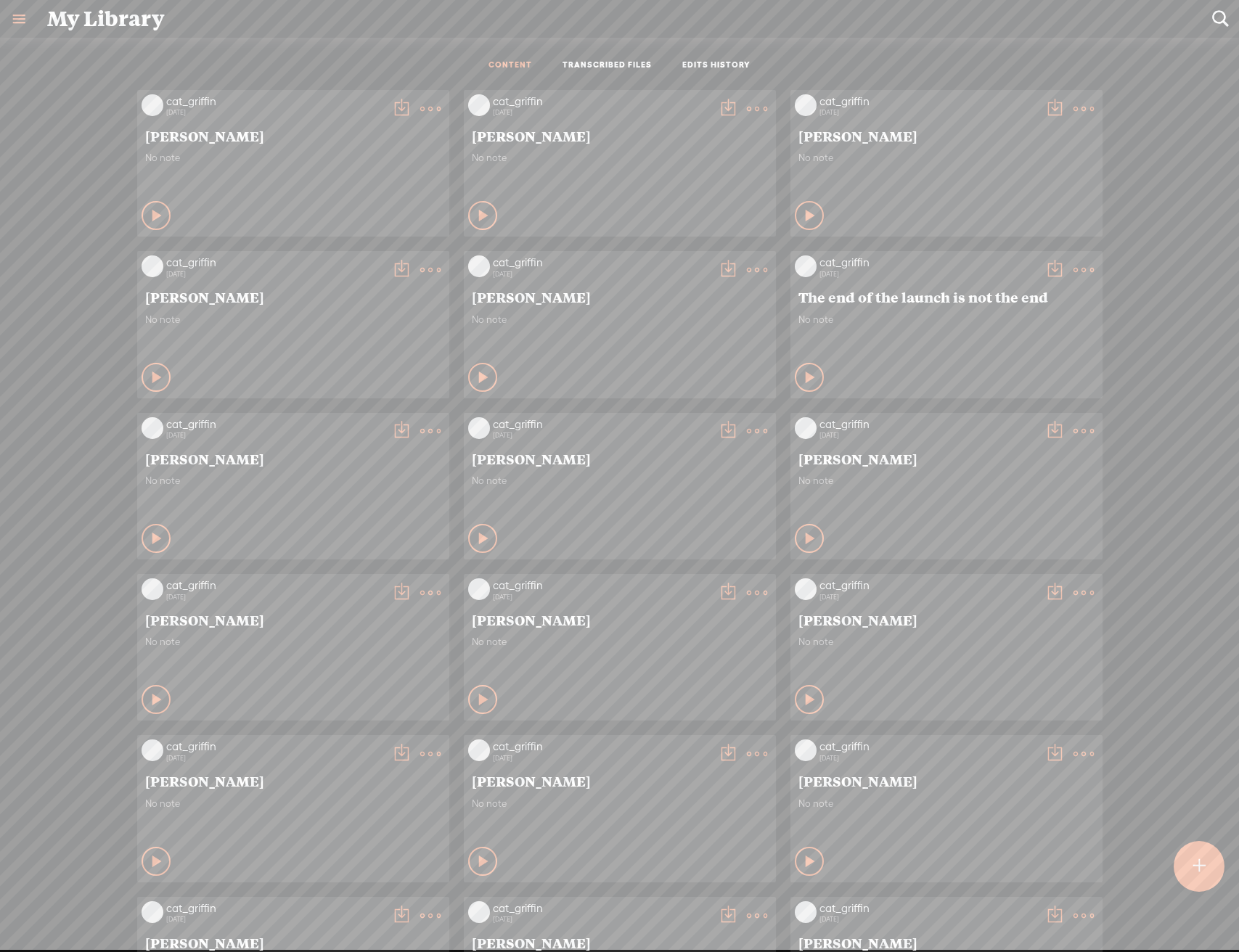
click at [1207, 878] on div at bounding box center [1198, 865] width 51 height 50
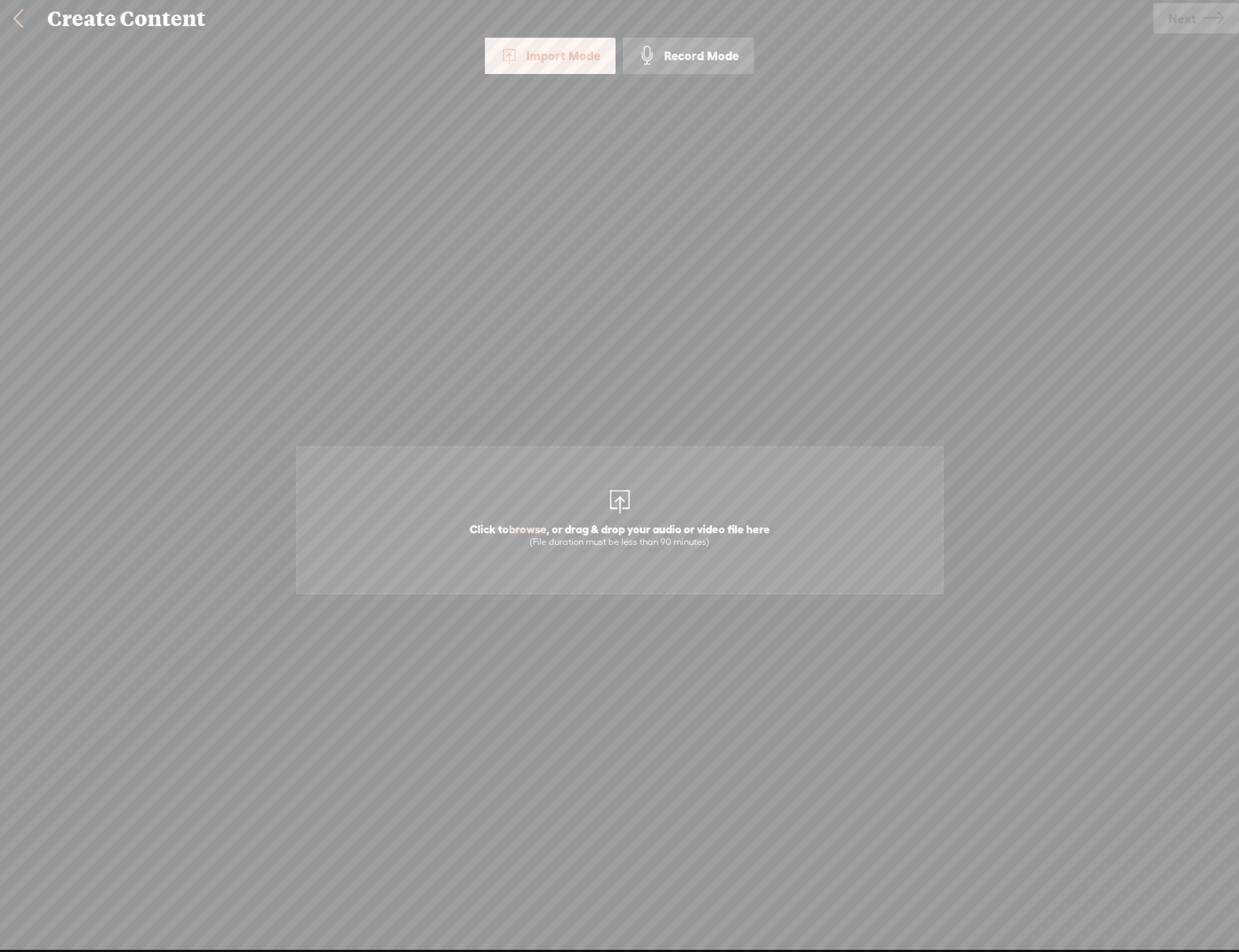
click at [702, 385] on div "Click to browse , or drag & drop your audio or video file here (File duration m…" at bounding box center [620, 520] width 644 height 820
click at [634, 502] on div at bounding box center [620, 499] width 29 height 29
click at [1164, 4] on link "Next" at bounding box center [1195, 18] width 85 height 31
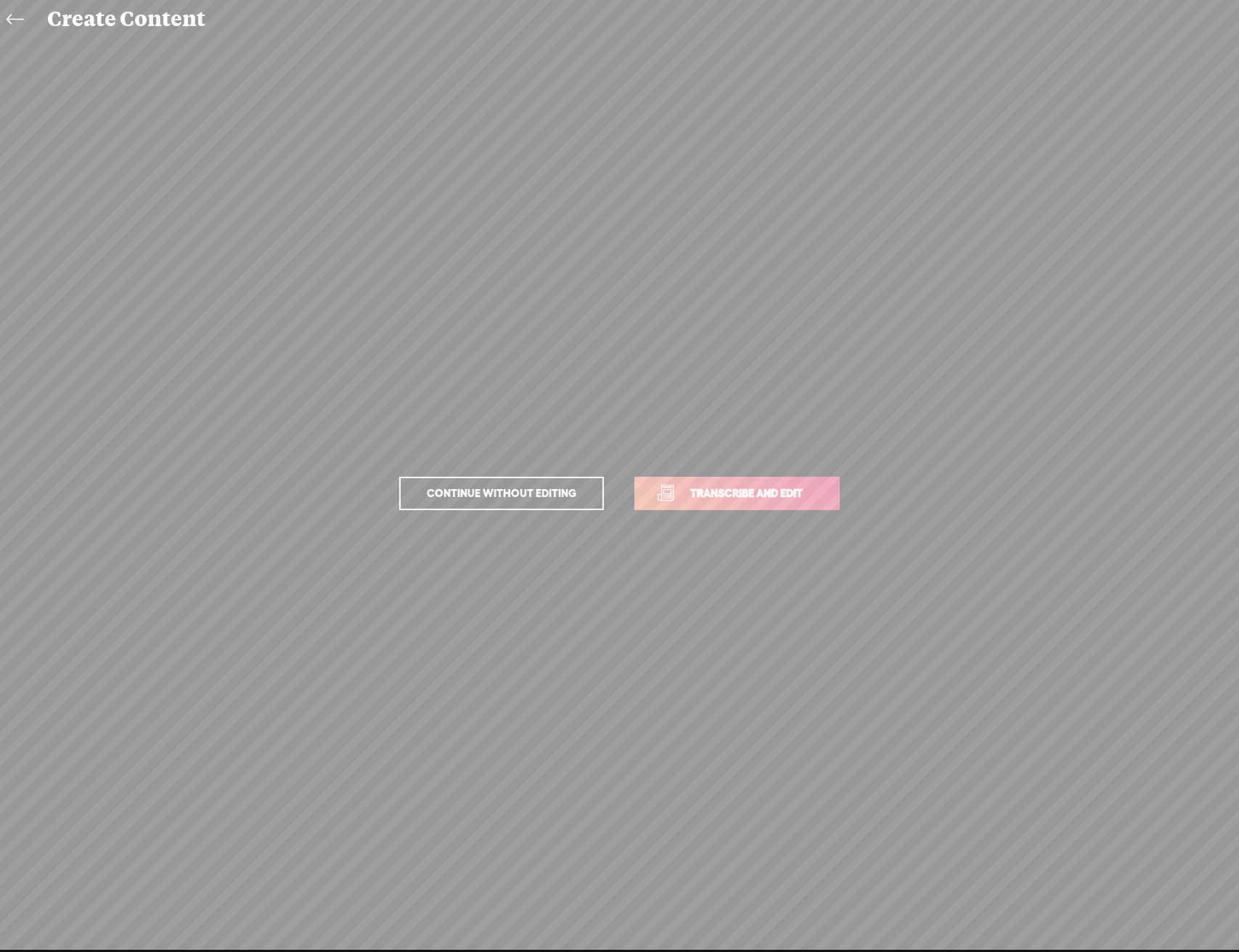
click at [733, 478] on link "Transcribe and edit" at bounding box center [737, 493] width 205 height 33
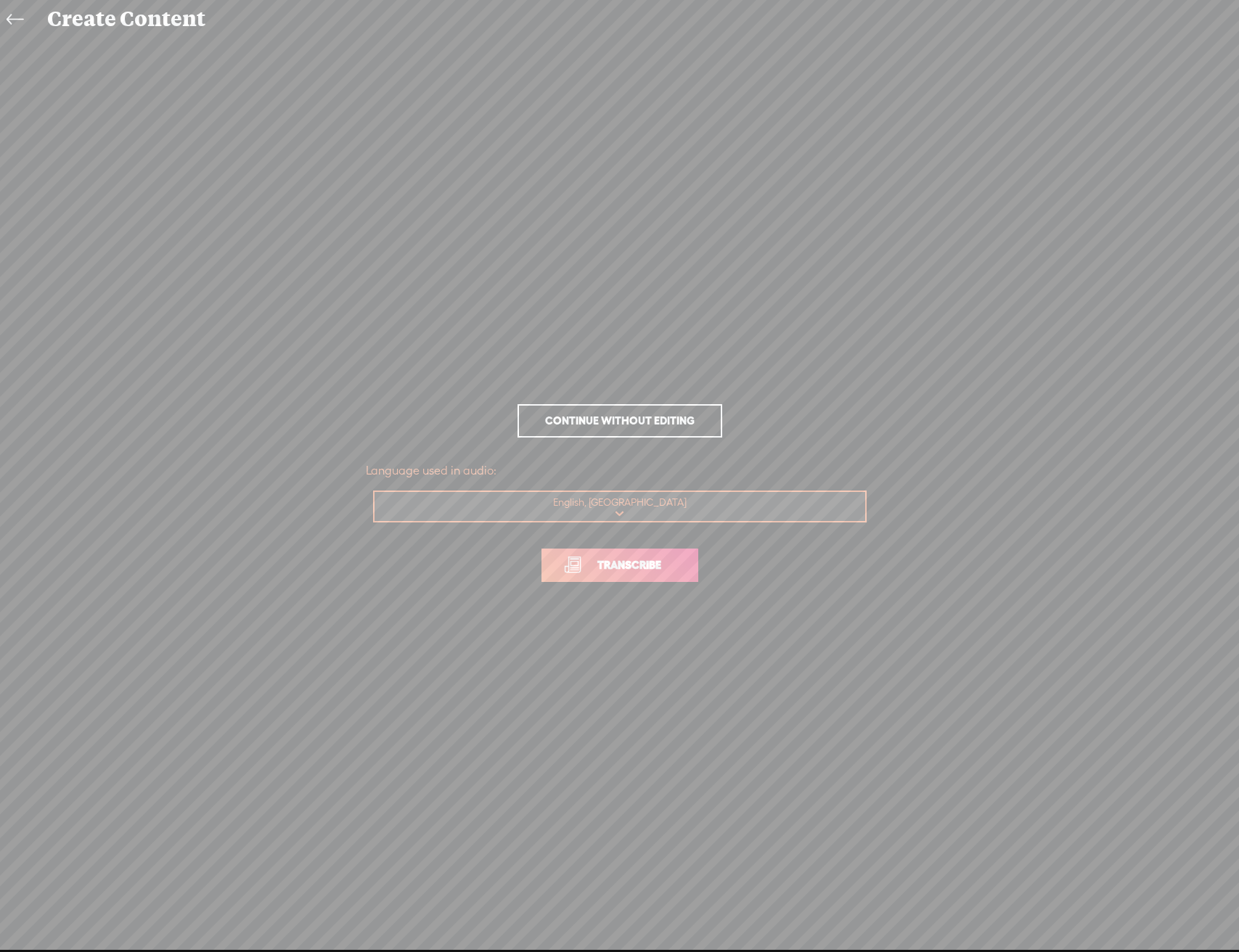
click at [671, 552] on link "Transcribe" at bounding box center [620, 565] width 157 height 33
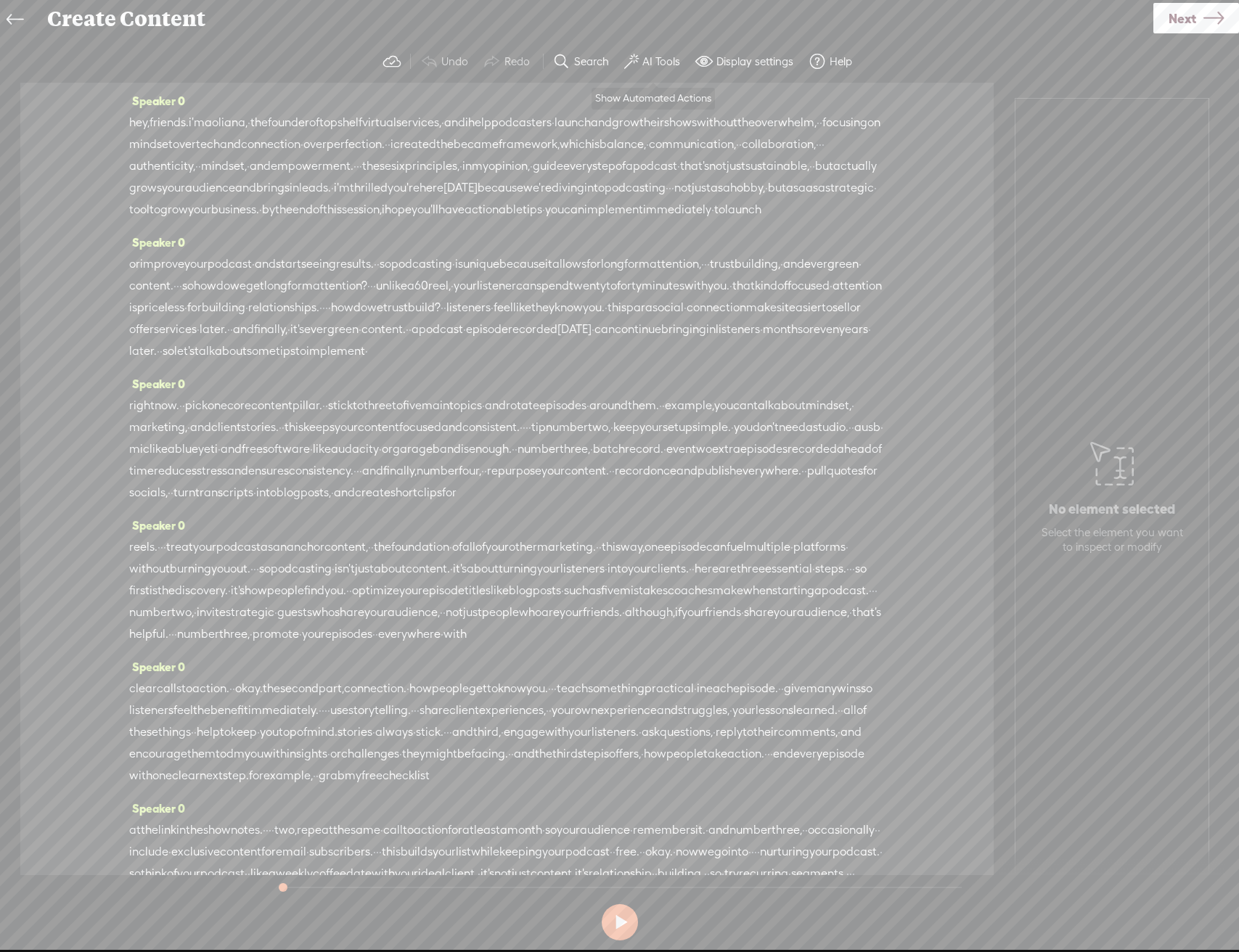
click at [662, 61] on label "AI Tools" at bounding box center [661, 62] width 38 height 15
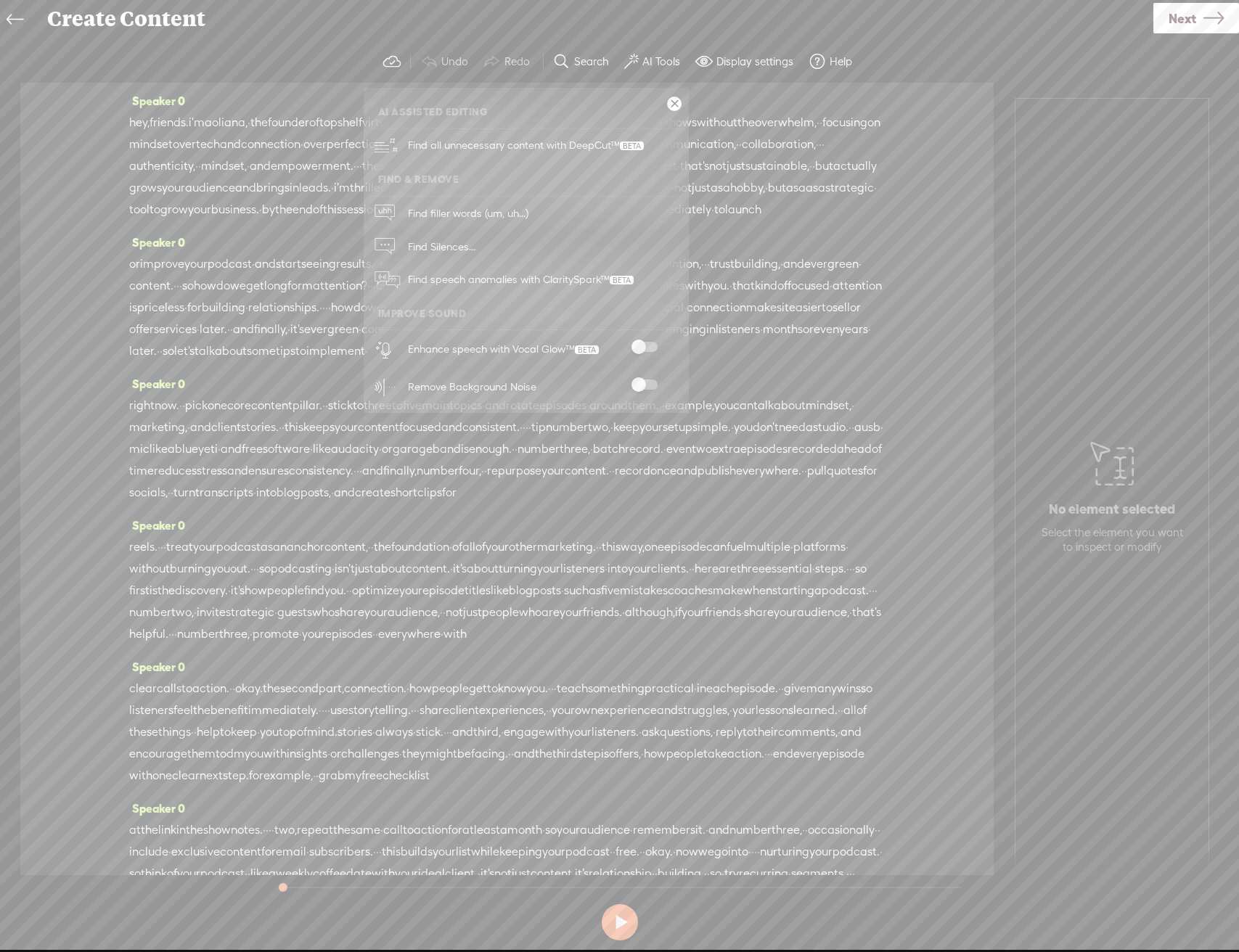
click at [642, 342] on span at bounding box center [644, 347] width 27 height 10
click at [648, 378] on div "Remove Background Noise" at bounding box center [542, 387] width 278 height 38
click at [648, 344] on span at bounding box center [644, 347] width 27 height 10
click at [644, 380] on span at bounding box center [644, 384] width 27 height 10
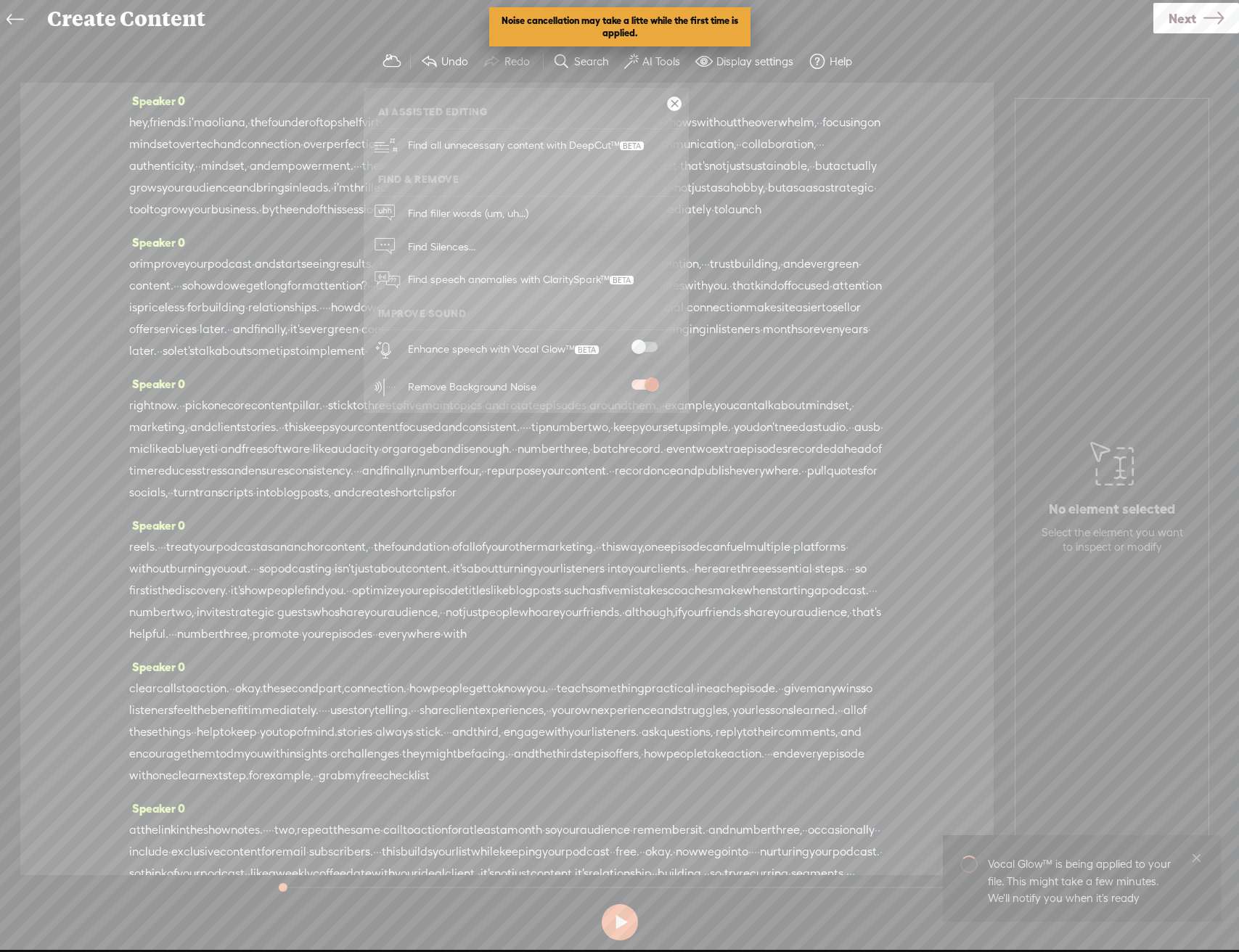
click at [650, 343] on span at bounding box center [644, 347] width 27 height 10
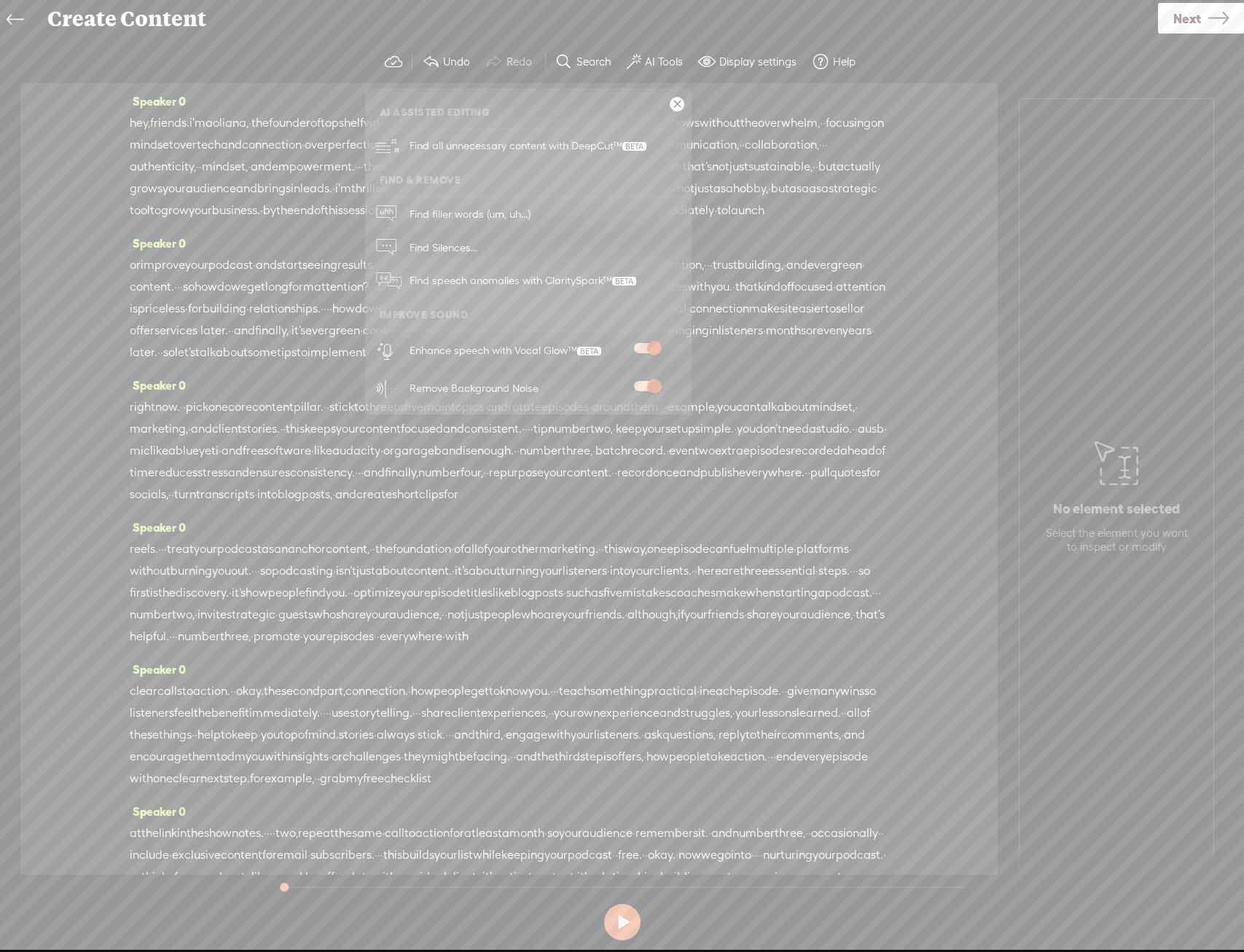
click at [642, 127] on span "grow" at bounding box center [628, 123] width 27 height 22
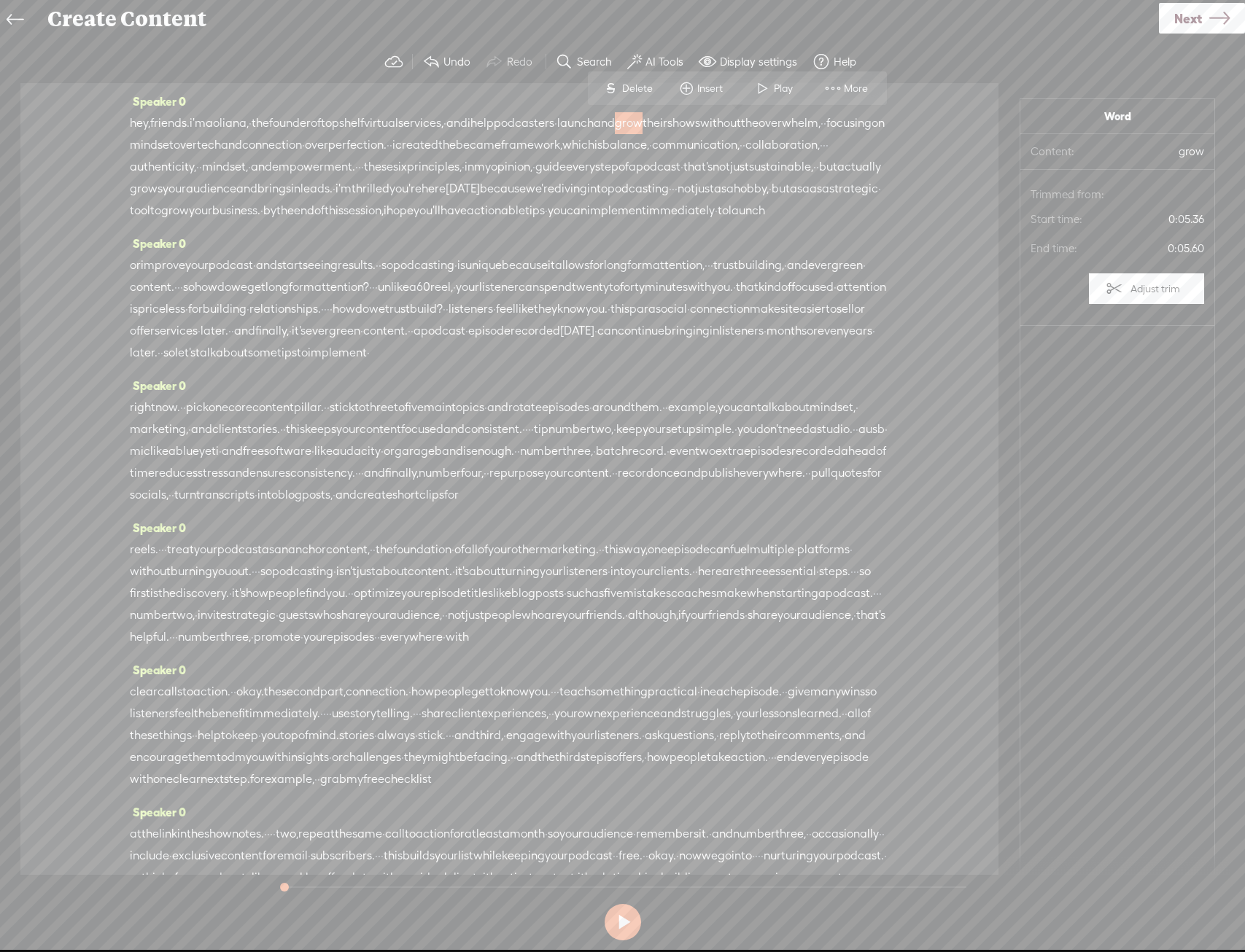
click at [1180, 15] on span "Next" at bounding box center [1188, 18] width 27 height 37
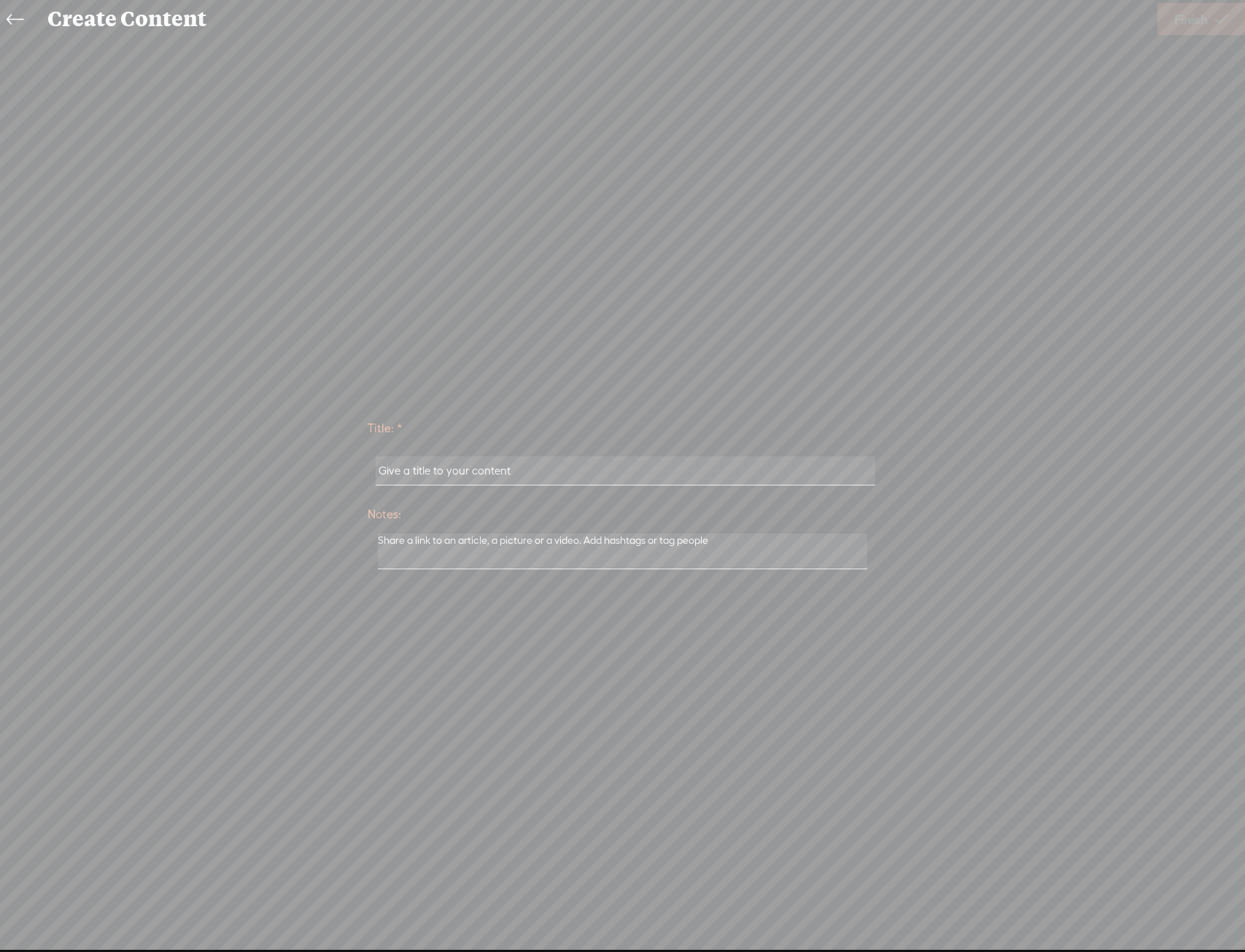
click at [768, 462] on input "text" at bounding box center [625, 470] width 499 height 28
type input "Aeoliana Elliot L2$"
click at [1193, 9] on span "Finish" at bounding box center [1191, 19] width 33 height 37
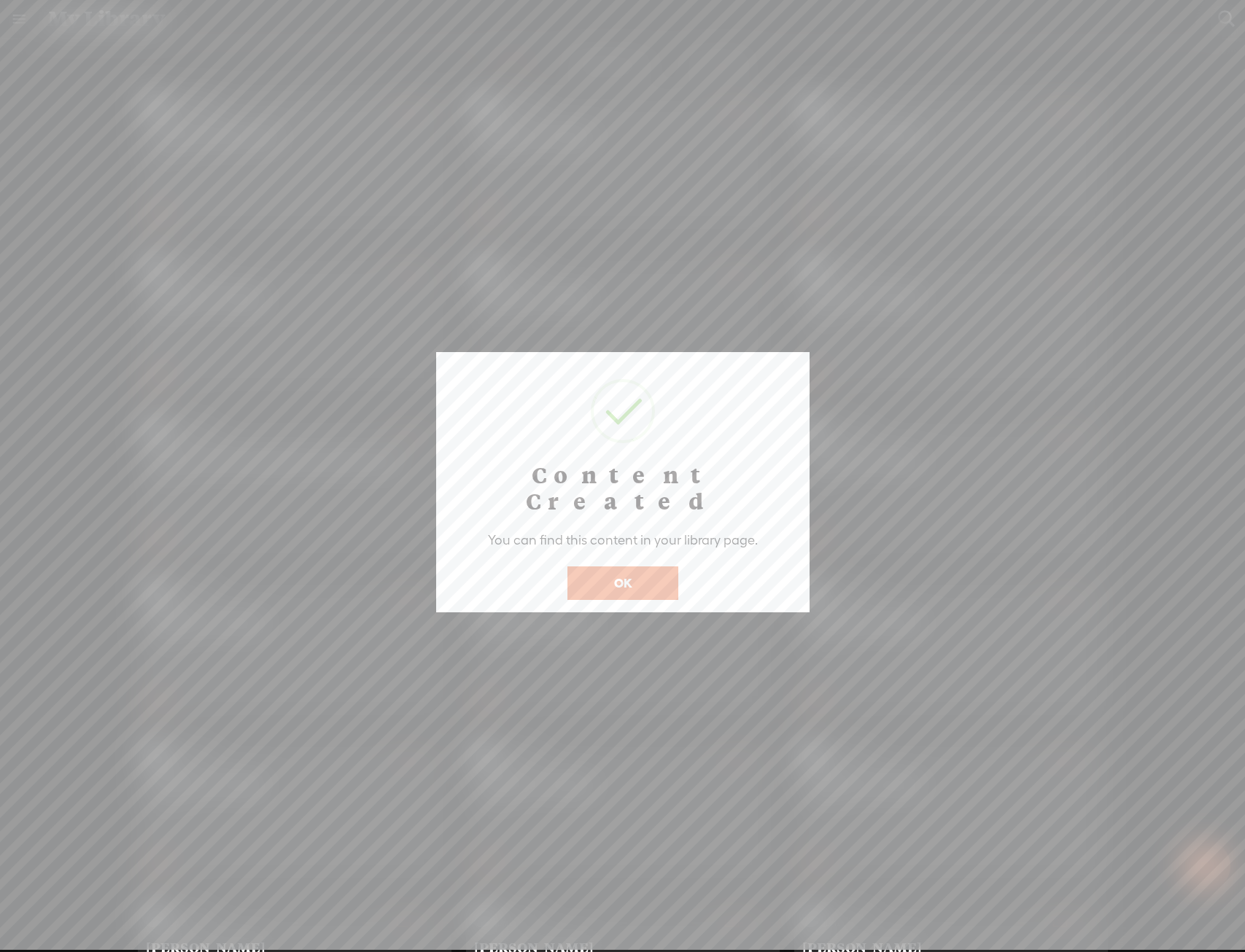
click at [597, 567] on button "OK" at bounding box center [622, 583] width 111 height 33
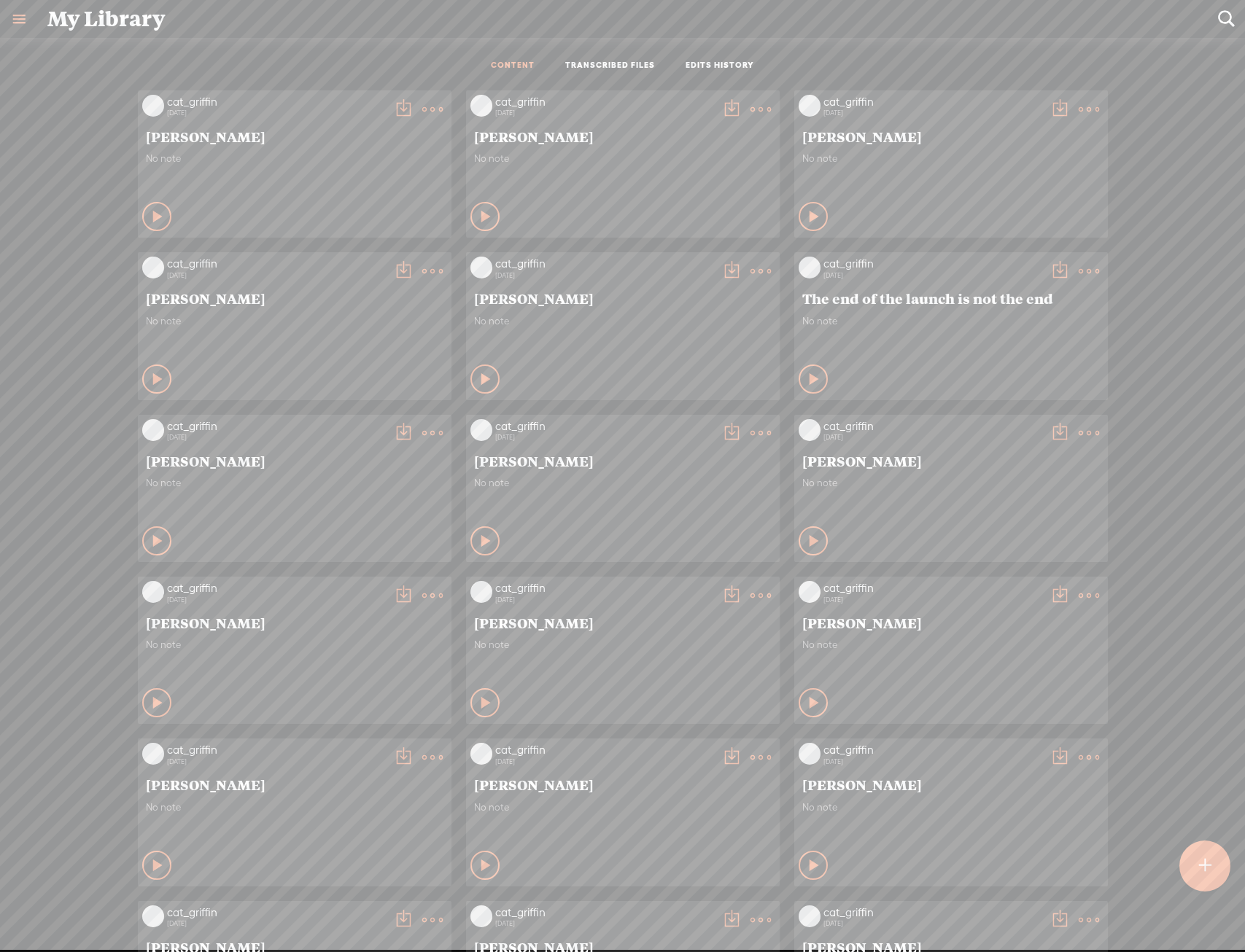
click at [1221, 877] on div at bounding box center [1204, 865] width 51 height 51
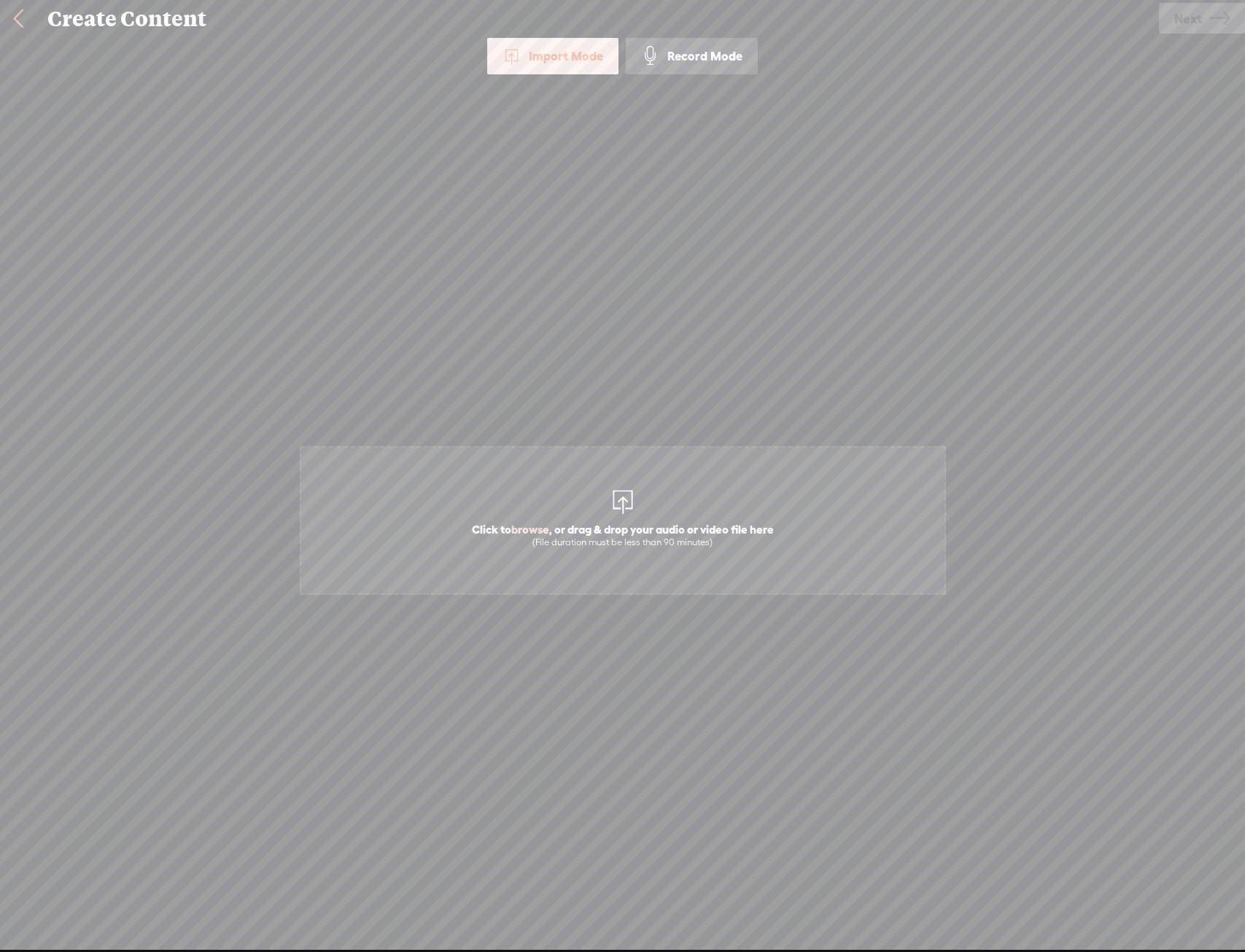
click at [691, 480] on span "Click to browse , or drag & drop your audio or video file here (File duration m…" at bounding box center [622, 520] width 646 height 149
click at [1187, 45] on div "Import Mode Import Mode Record Mode Text Language: *: English (US) English (US)…" at bounding box center [622, 493] width 1245 height 910
click at [1198, 33] on div "Use text-to-audio Use voice actor Record From This Browser Use pre-recorded aud…" at bounding box center [1201, 19] width 86 height 38
click at [1206, 15] on link "Next" at bounding box center [1201, 18] width 86 height 31
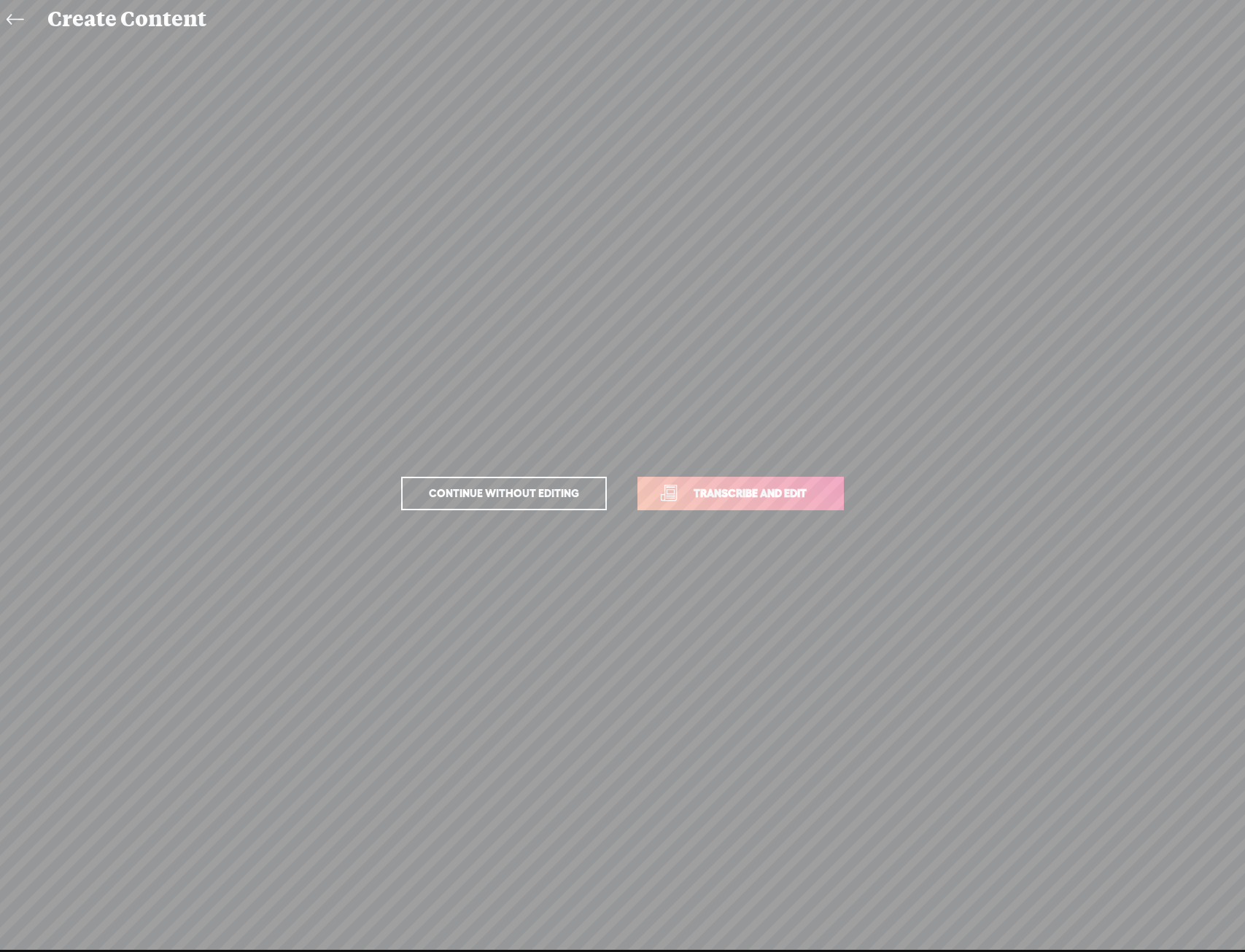
click at [786, 490] on span "Transcribe and edit" at bounding box center [750, 493] width 144 height 17
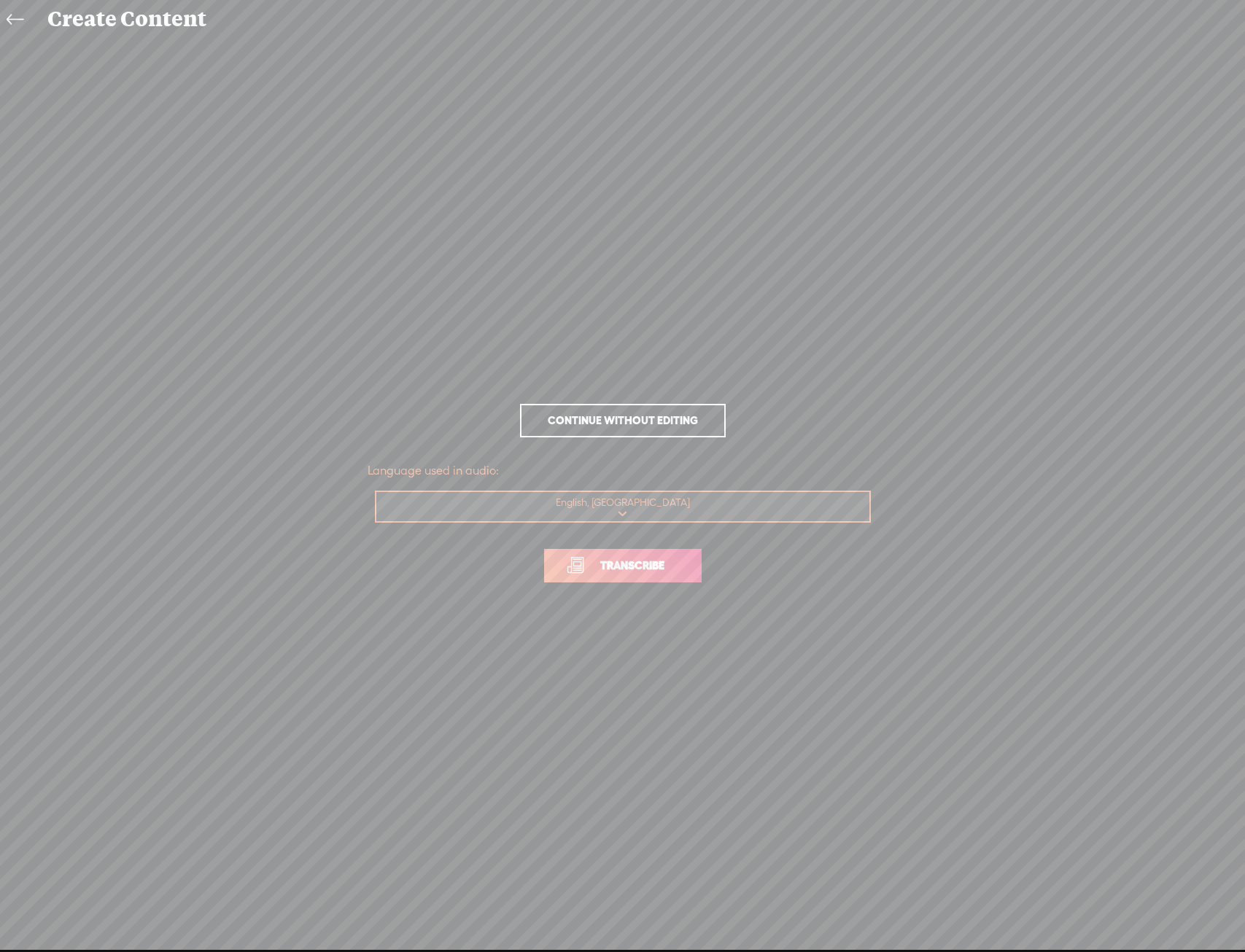
click at [650, 563] on span "Transcribe" at bounding box center [632, 565] width 95 height 17
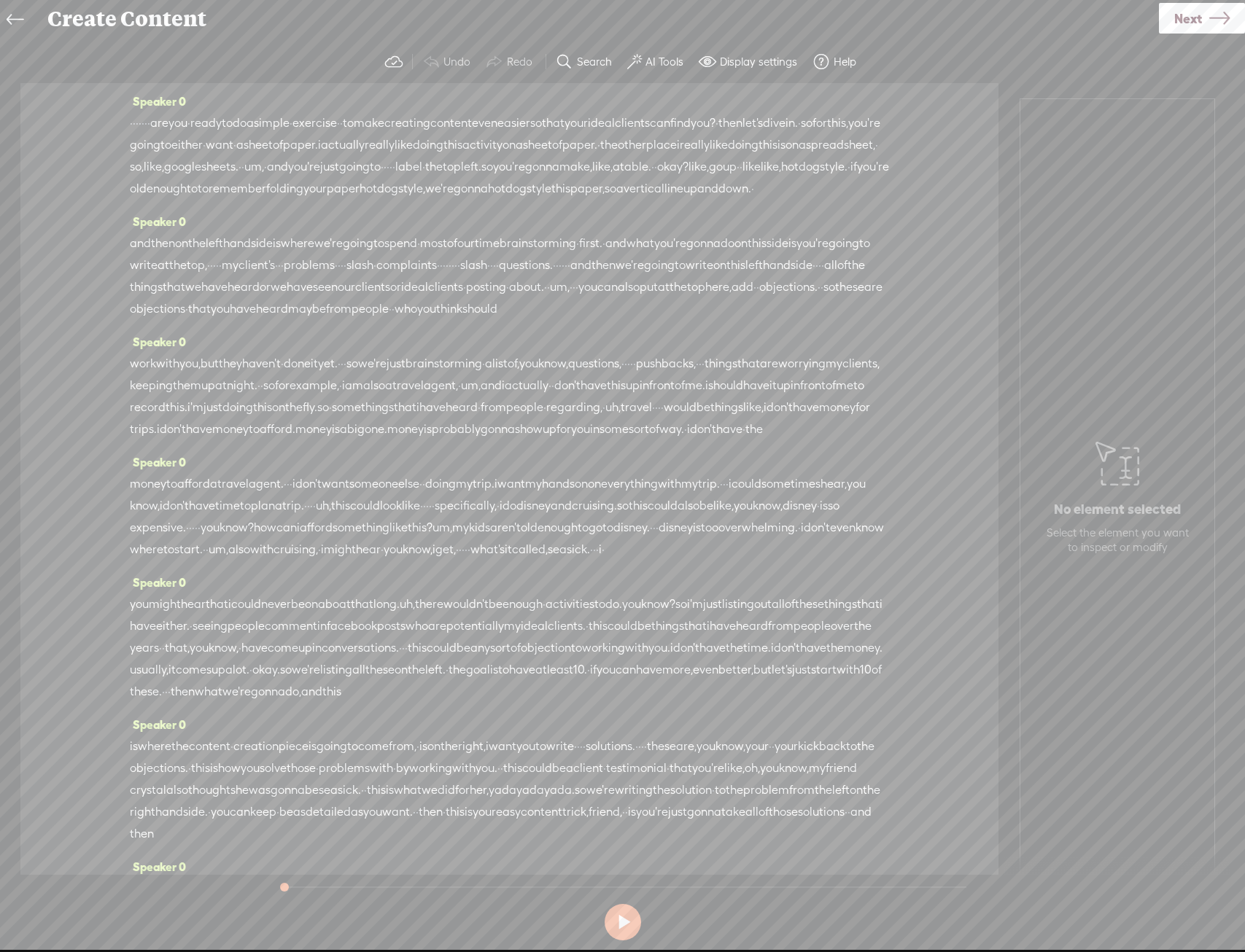
click at [1203, 10] on link "Next" at bounding box center [1201, 18] width 86 height 31
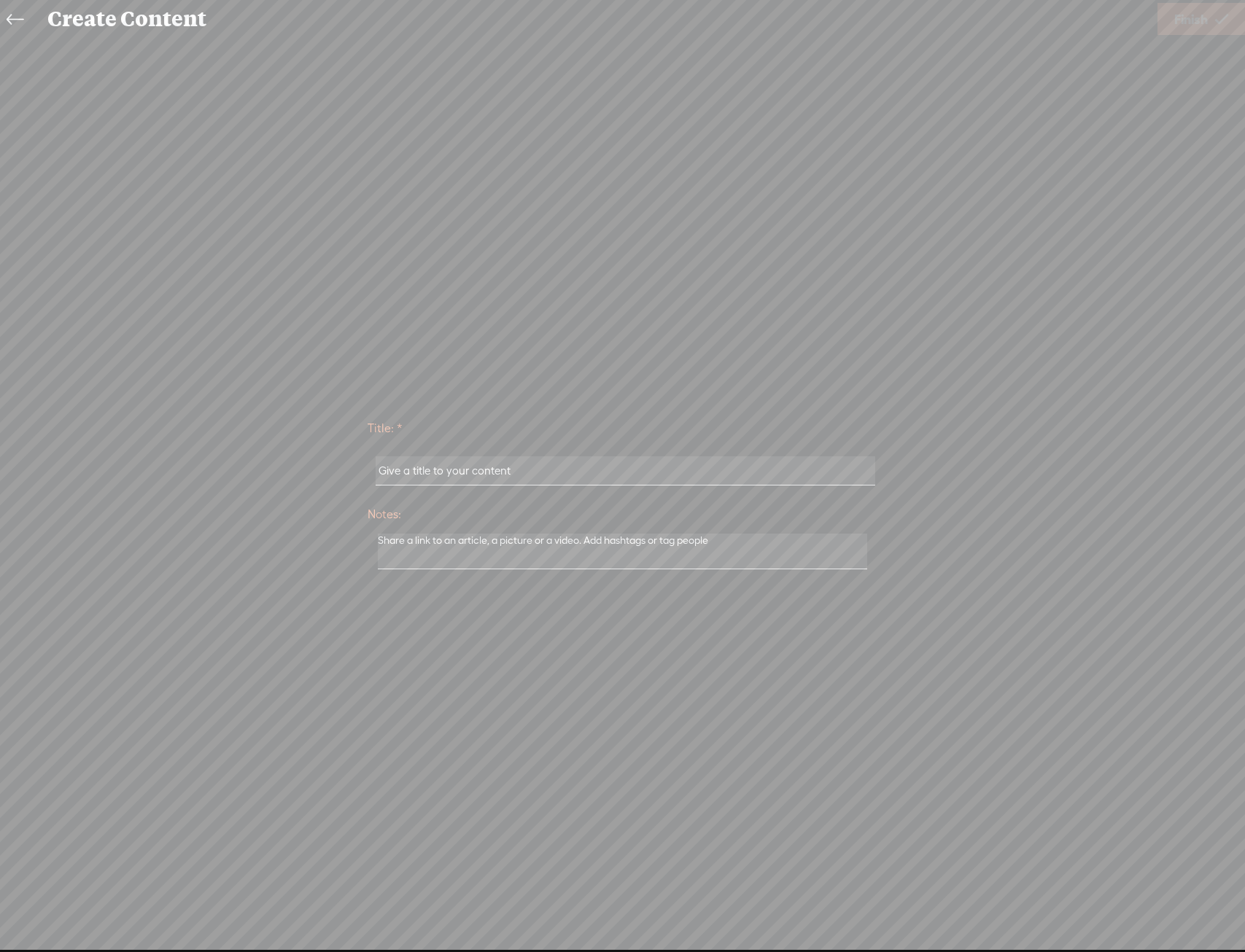
click at [550, 463] on input "text" at bounding box center [625, 470] width 499 height 28
type input "[PERSON_NAME] L2$"
click at [1194, 17] on span "Finish" at bounding box center [1191, 19] width 33 height 37
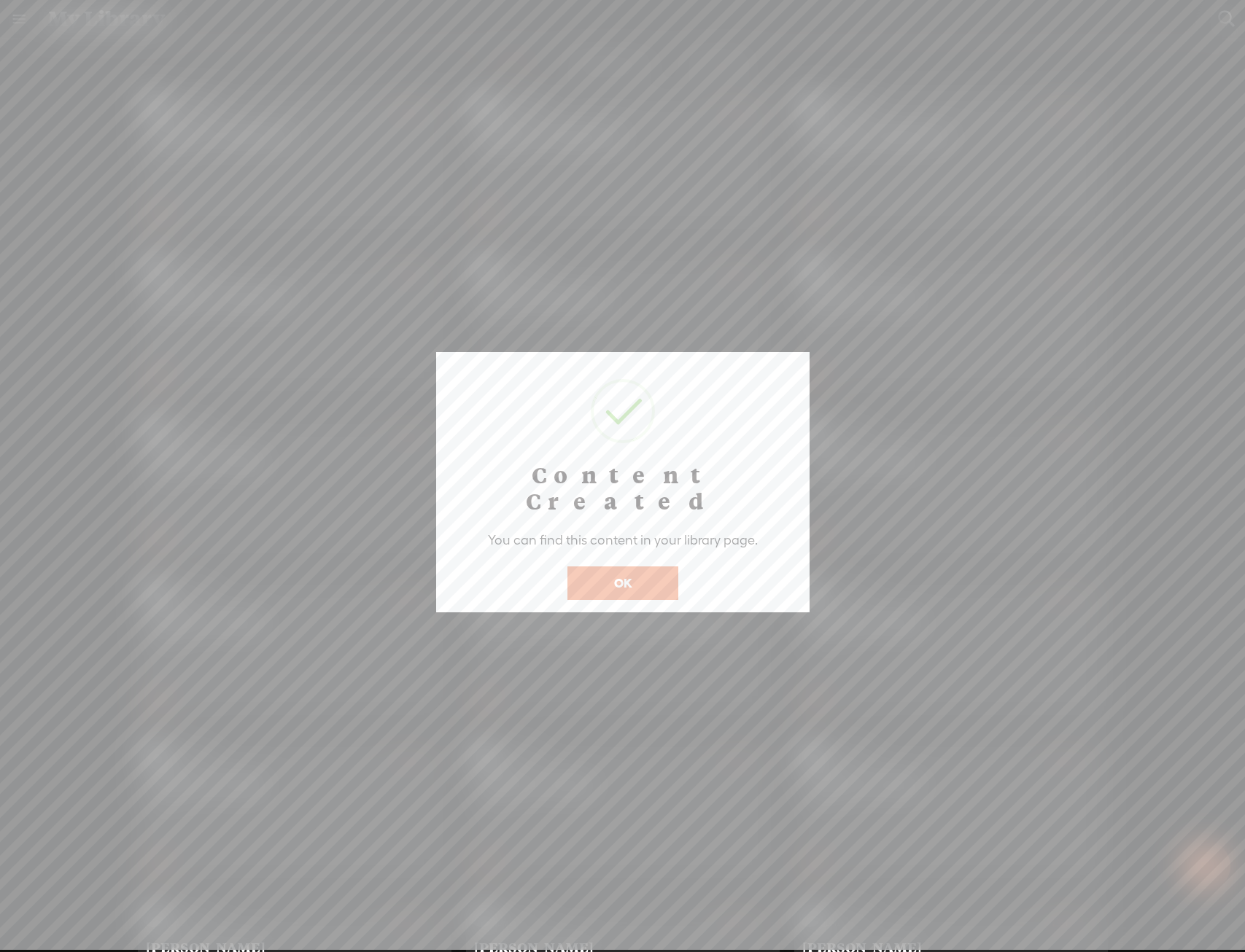
drag, startPoint x: 598, startPoint y: 573, endPoint x: 608, endPoint y: 557, distance: 18.9
click at [600, 572] on button "OK" at bounding box center [622, 583] width 111 height 33
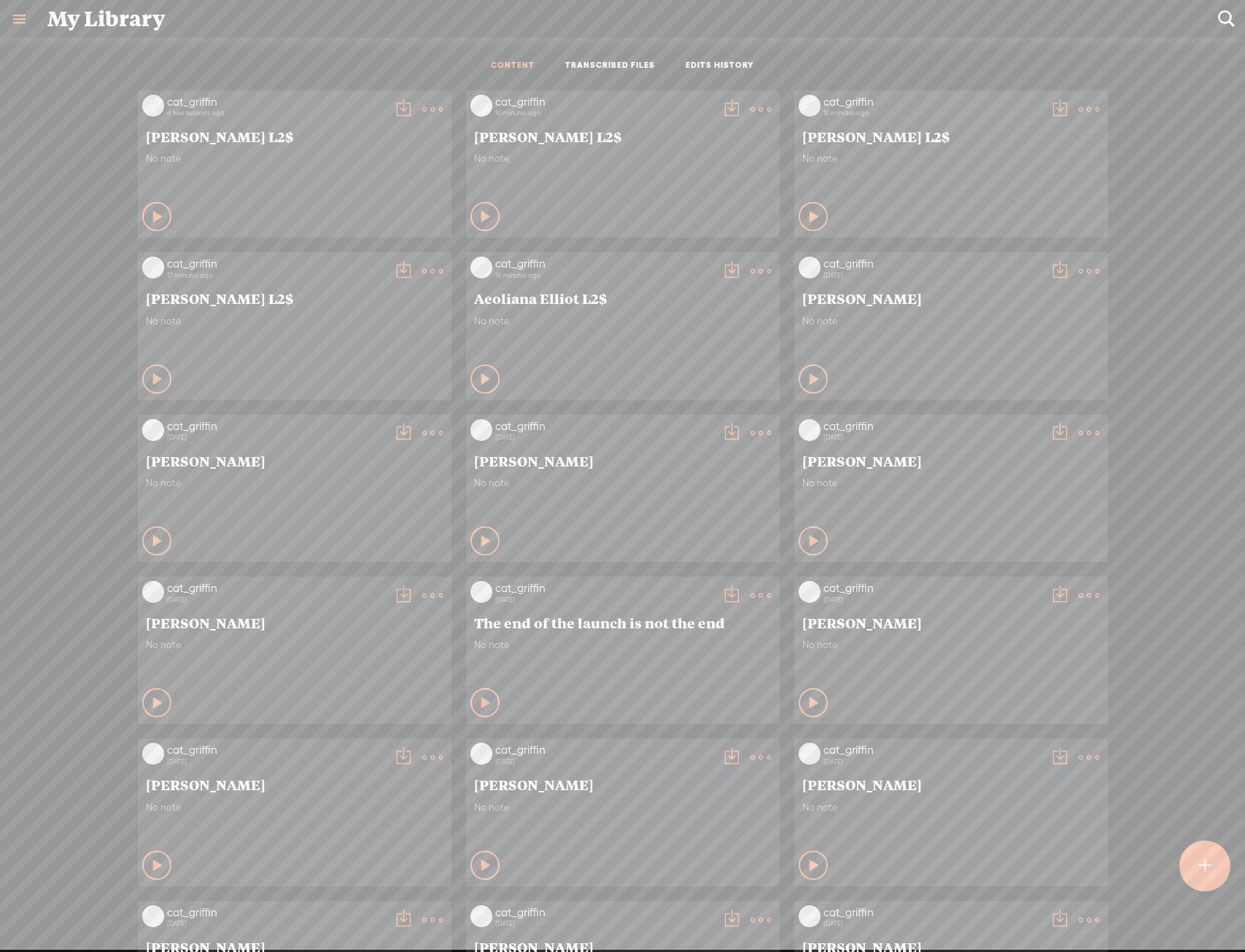
click at [447, 233] on div "Play Content Private" at bounding box center [295, 216] width 305 height 33
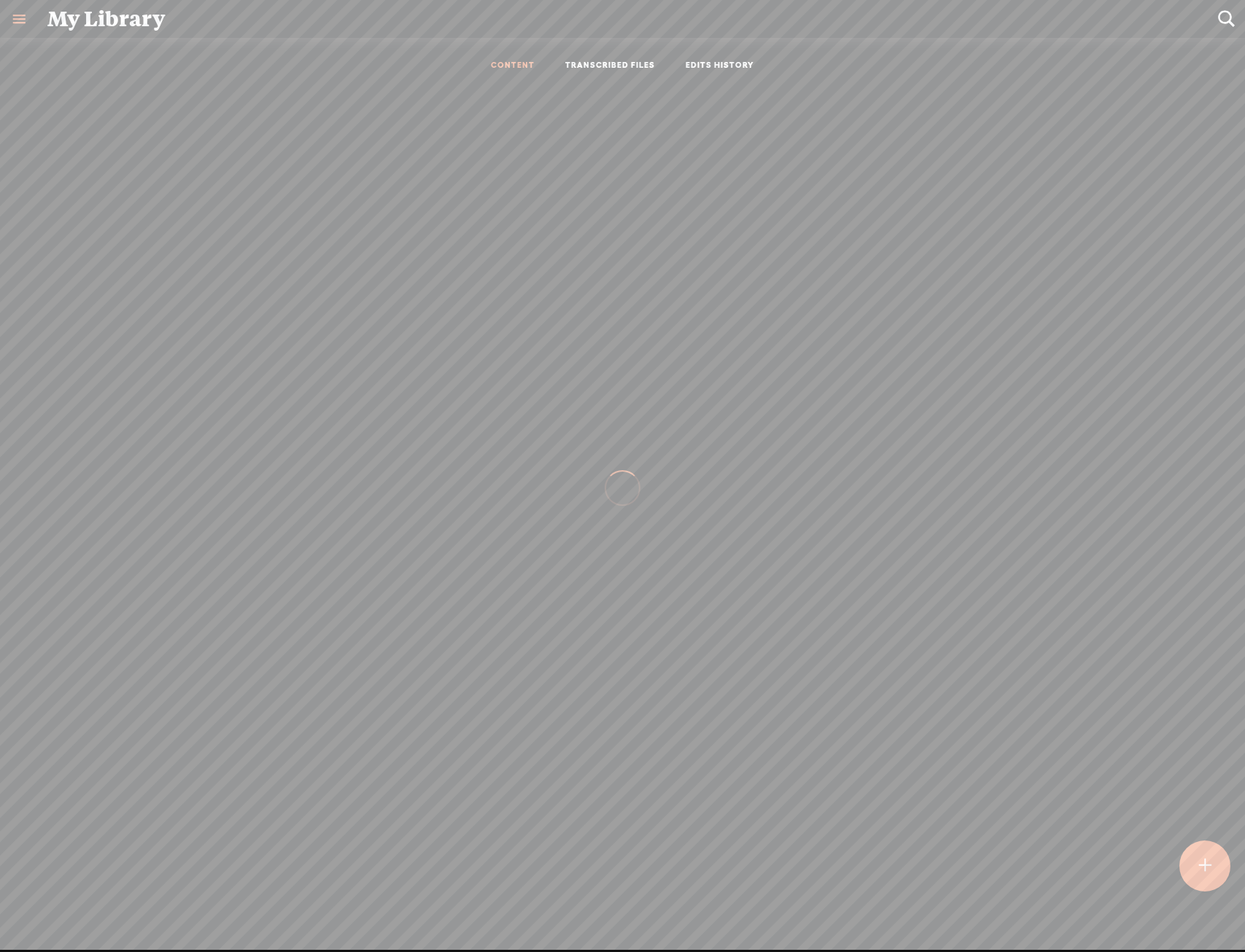
scroll to position [1, 0]
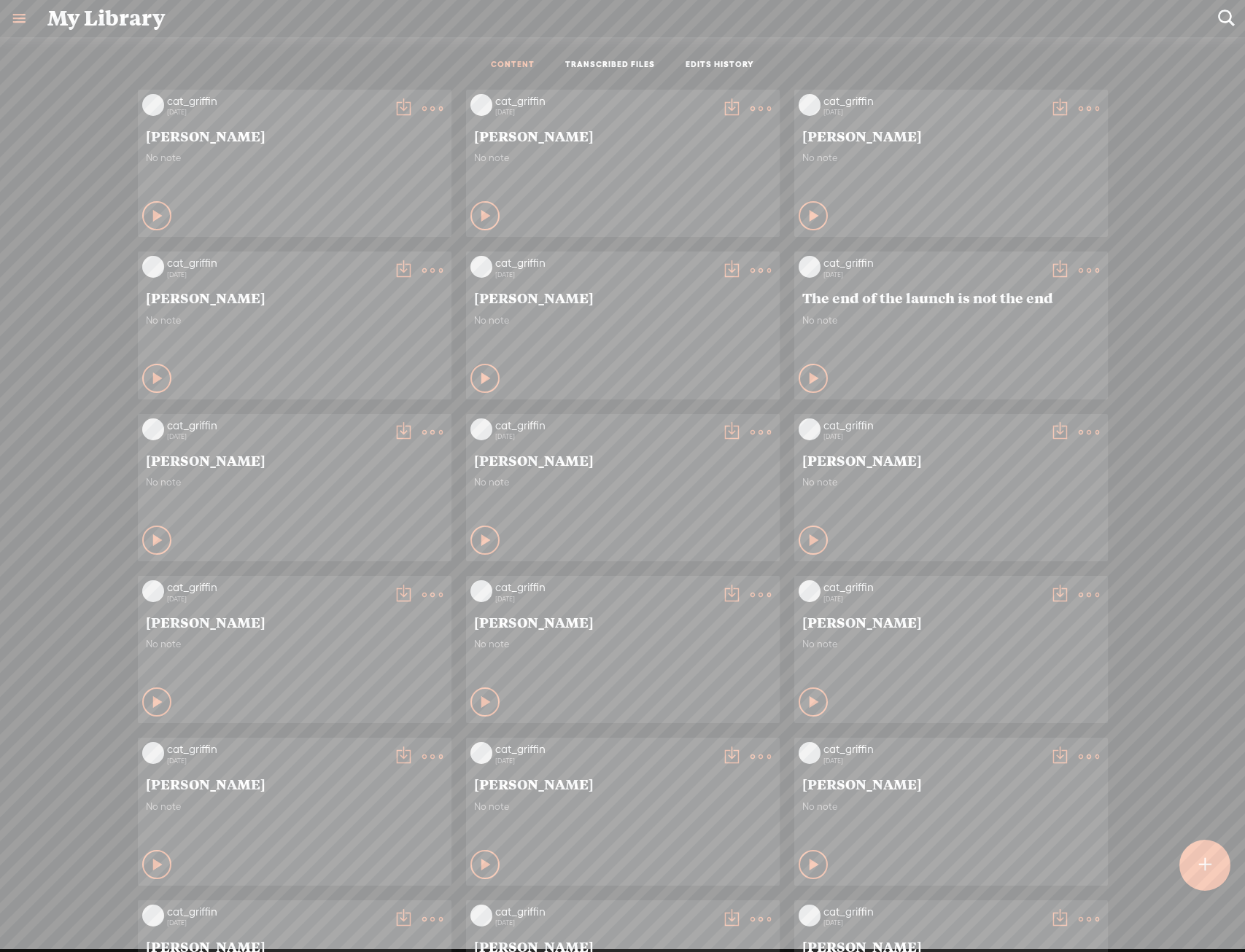
click at [1205, 866] on t at bounding box center [1204, 865] width 12 height 32
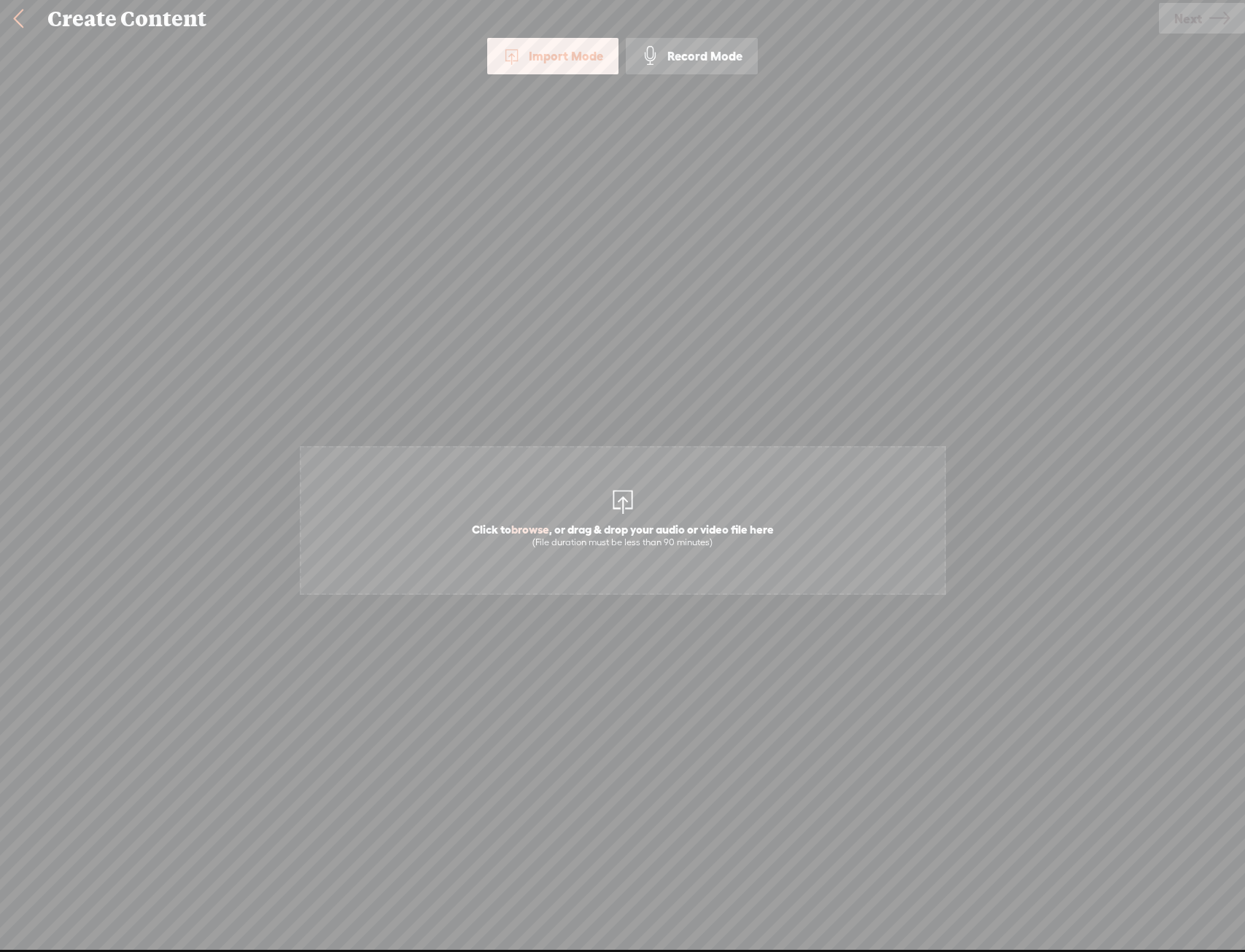
click at [658, 475] on span "Click to browse , or drag & drop your audio or video file here (File duration m…" at bounding box center [622, 520] width 646 height 149
click at [611, 577] on span "Click to browse , or drag & drop your audio or video file here (File duration m…" at bounding box center [622, 520] width 646 height 149
click at [1193, 16] on span "Next" at bounding box center [1188, 18] width 27 height 37
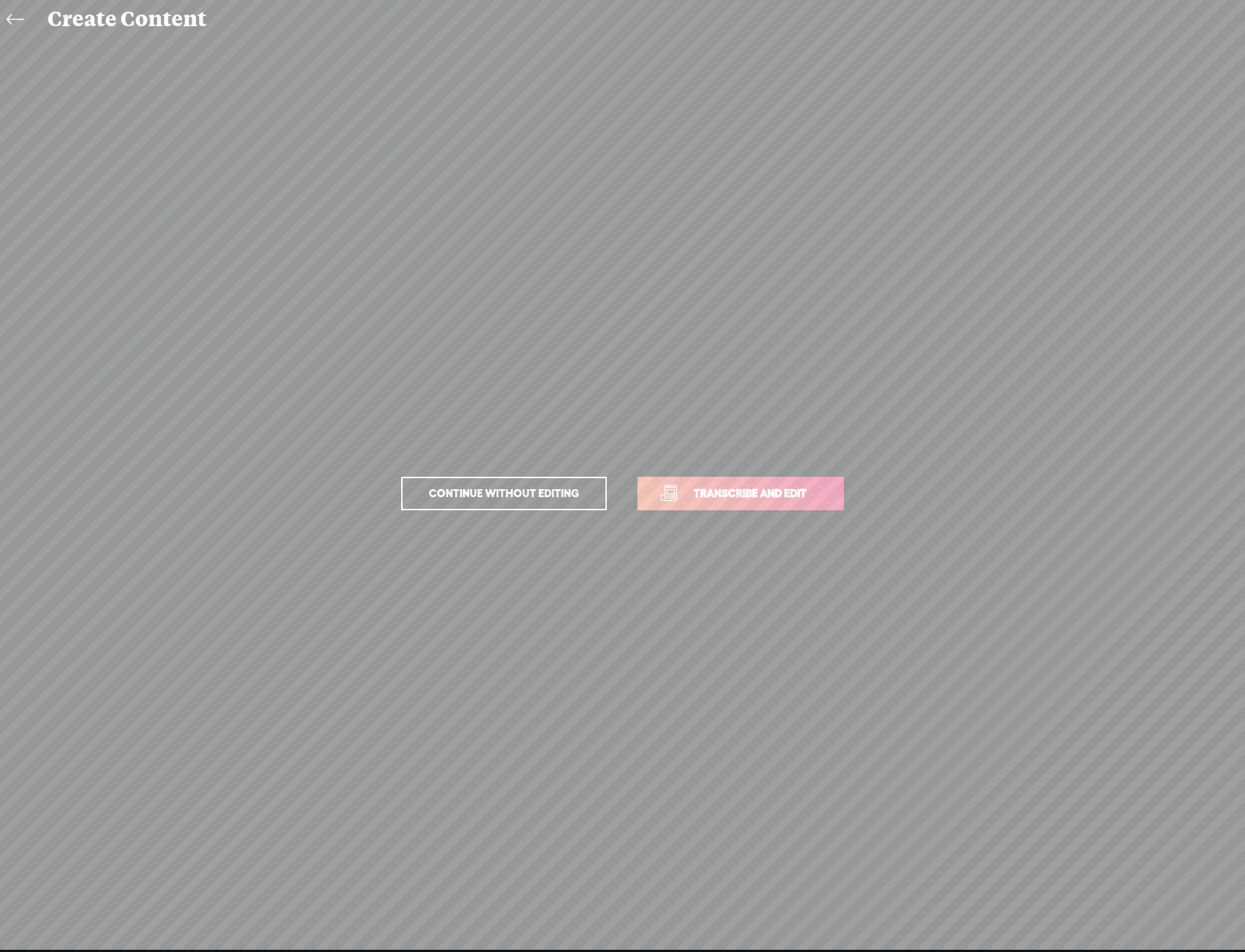
click at [692, 499] on span "Transcribe and edit" at bounding box center [750, 493] width 144 height 17
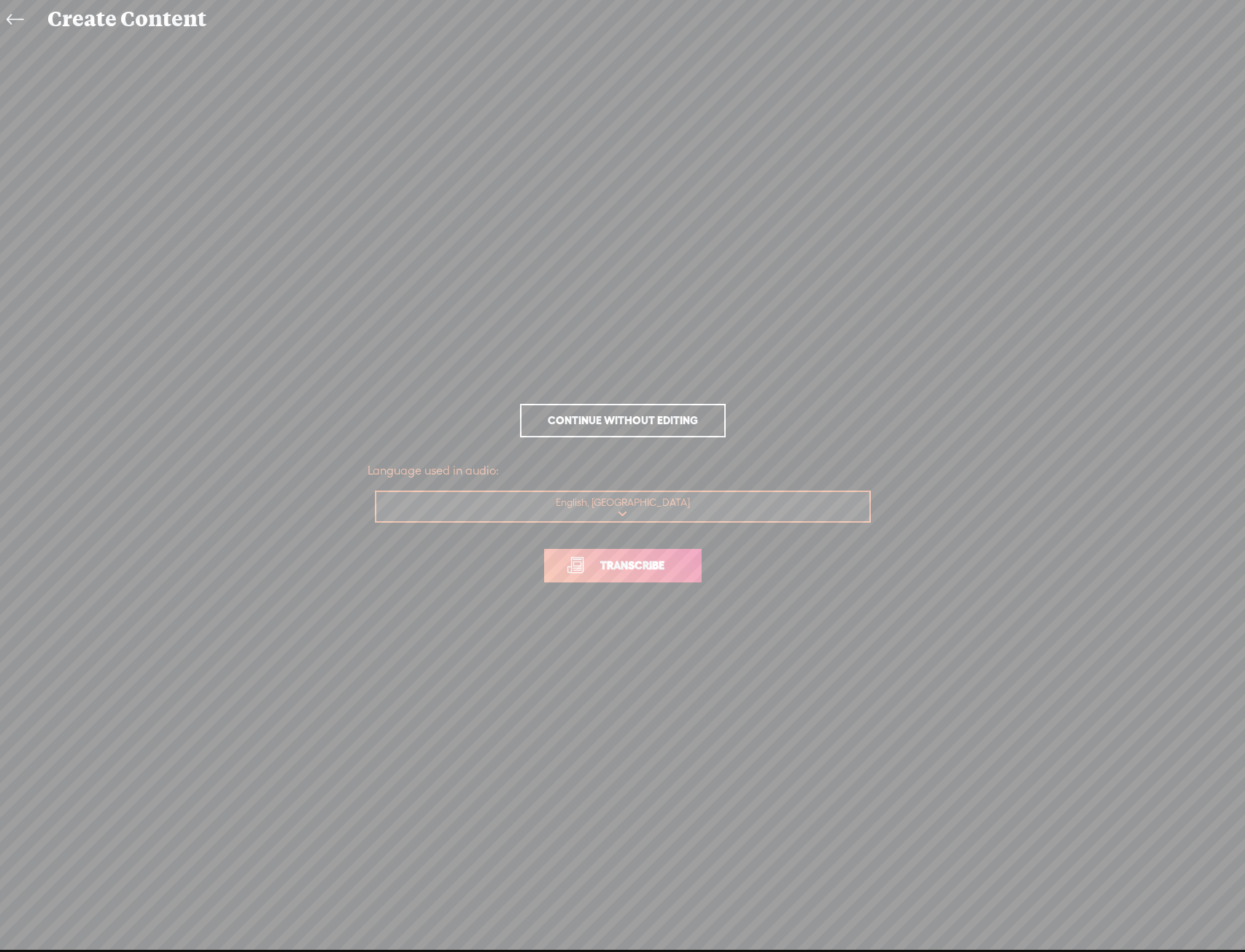
click at [628, 552] on link "Transcribe" at bounding box center [622, 566] width 157 height 33
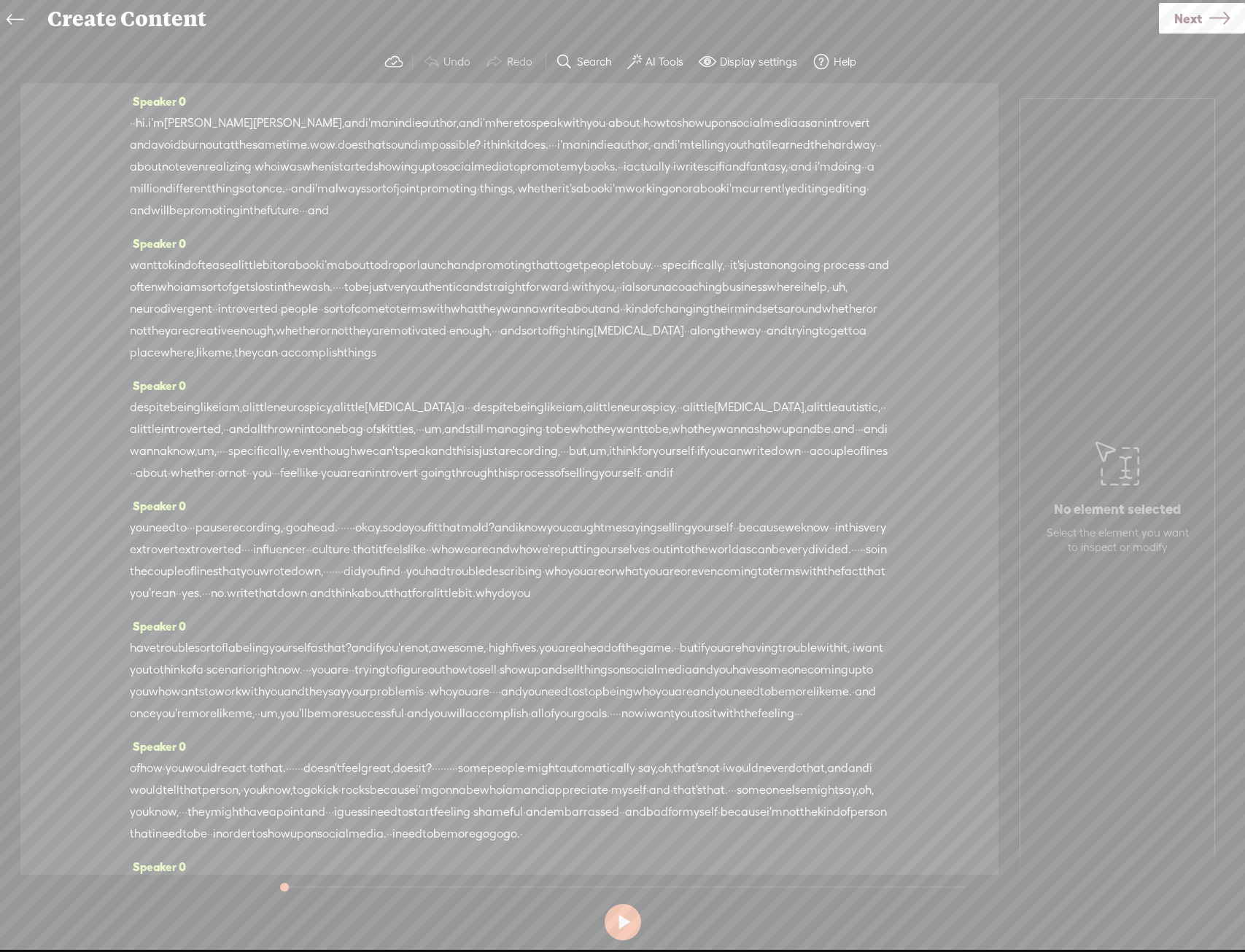
click at [1196, 32] on span "Next" at bounding box center [1188, 18] width 27 height 37
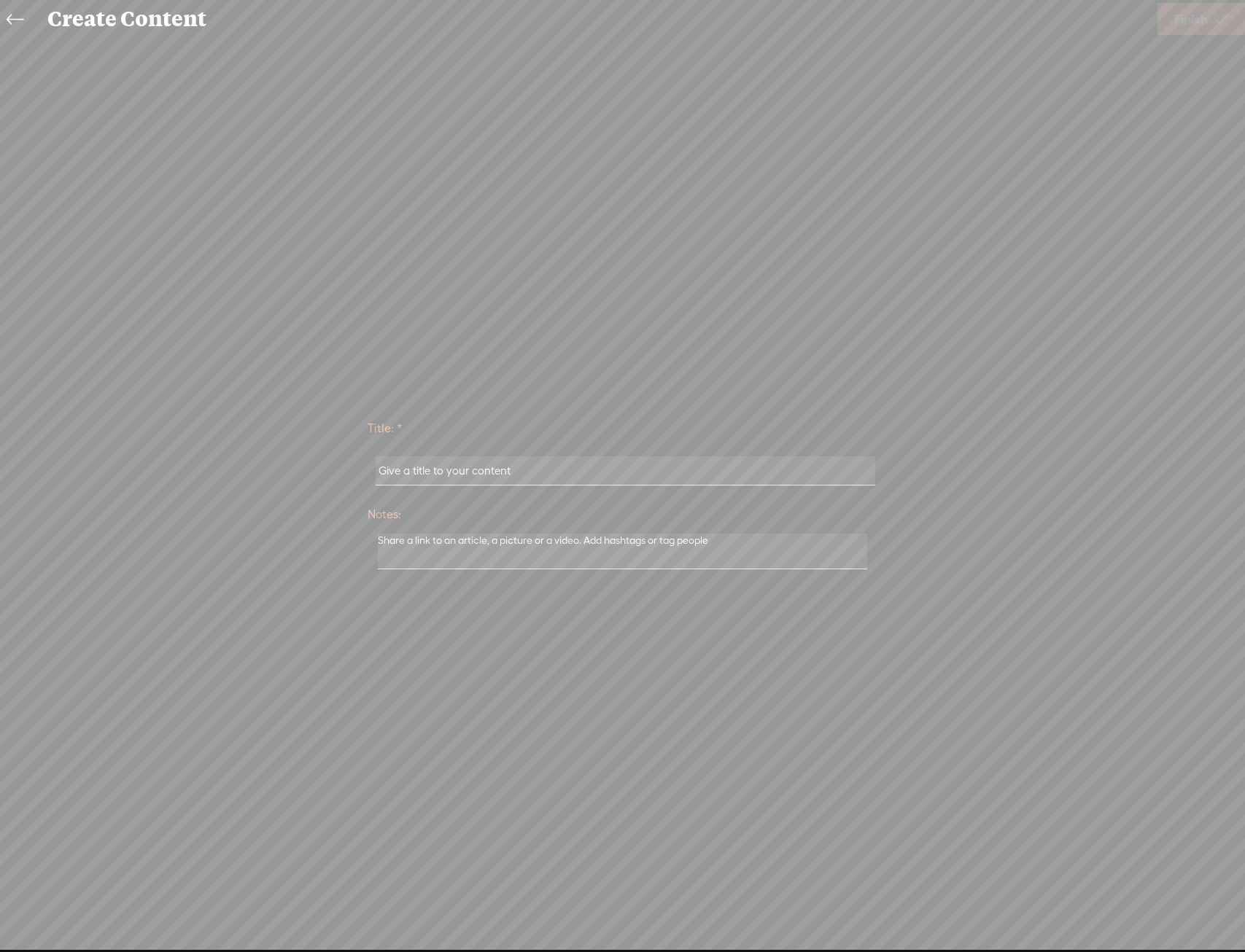
click at [814, 468] on input "text" at bounding box center [625, 470] width 499 height 28
type input "[PERSON_NAME] L2$"
click at [1228, 32] on link "Finish" at bounding box center [1200, 19] width 87 height 32
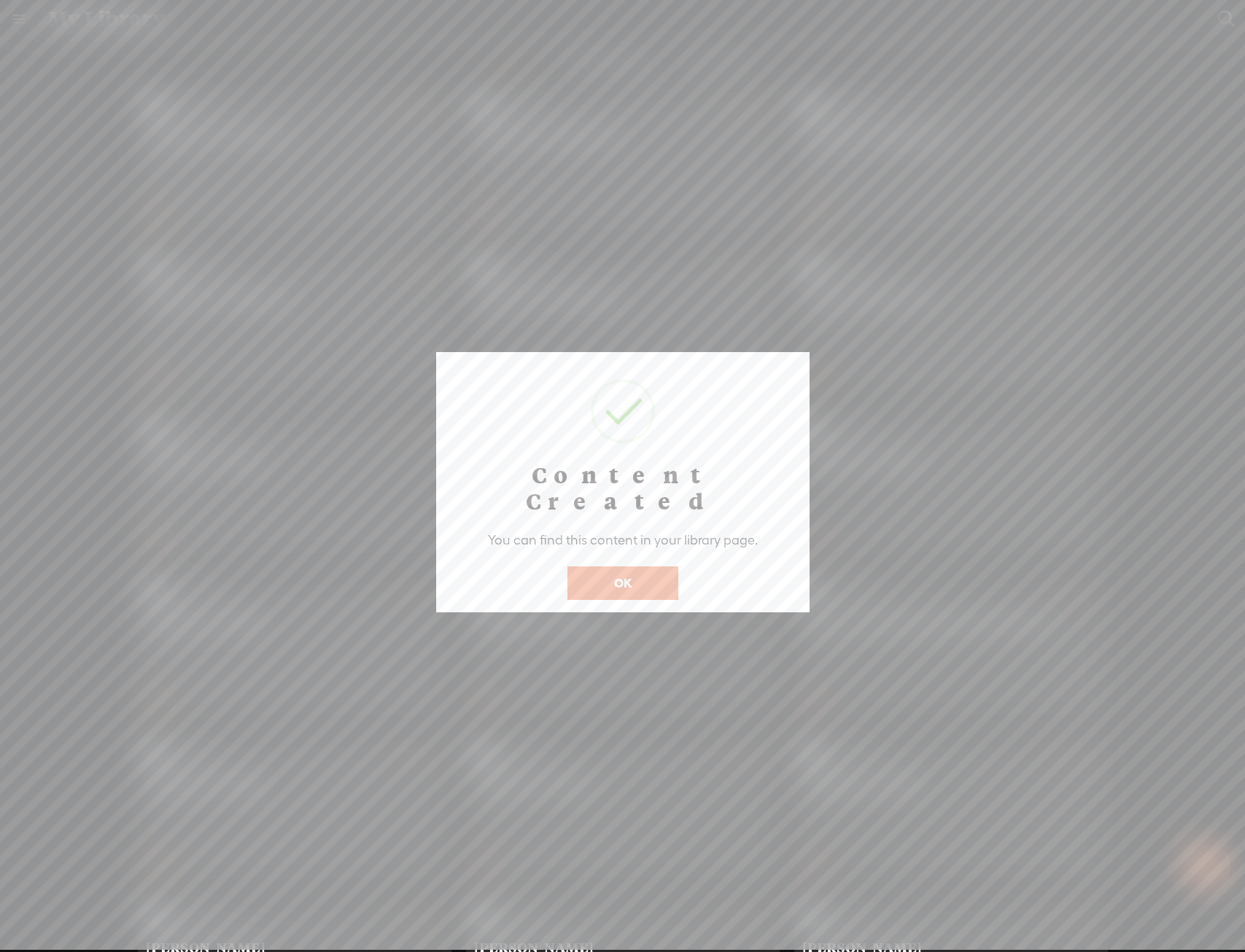
click at [631, 567] on button "OK" at bounding box center [622, 583] width 111 height 33
